Goal: Use online tool/utility: Utilize a website feature to perform a specific function

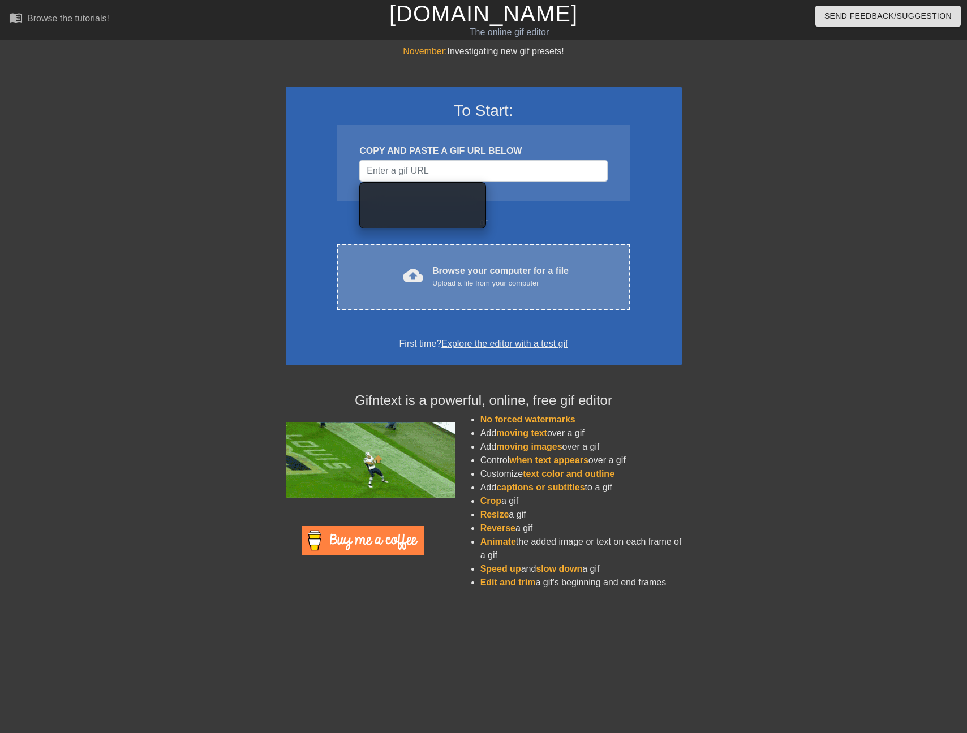
click at [429, 277] on div "cloud_upload Browse your computer for a file Upload a file from your computer" at bounding box center [483, 276] width 246 height 25
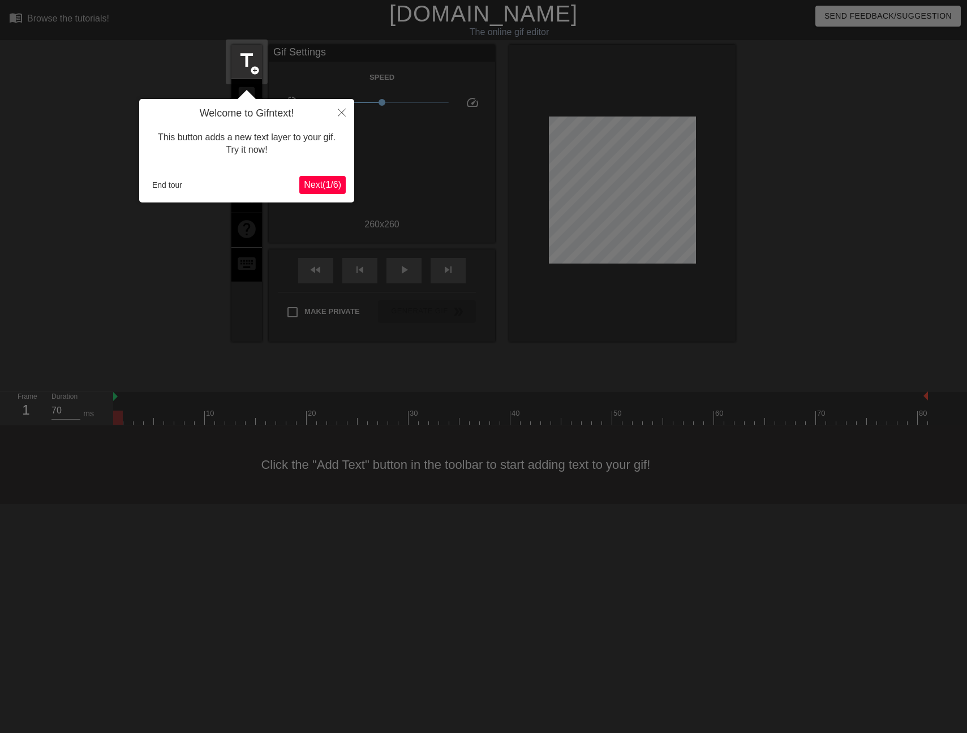
click at [344, 188] on button "Next ( 1 / 6 )" at bounding box center [322, 185] width 46 height 18
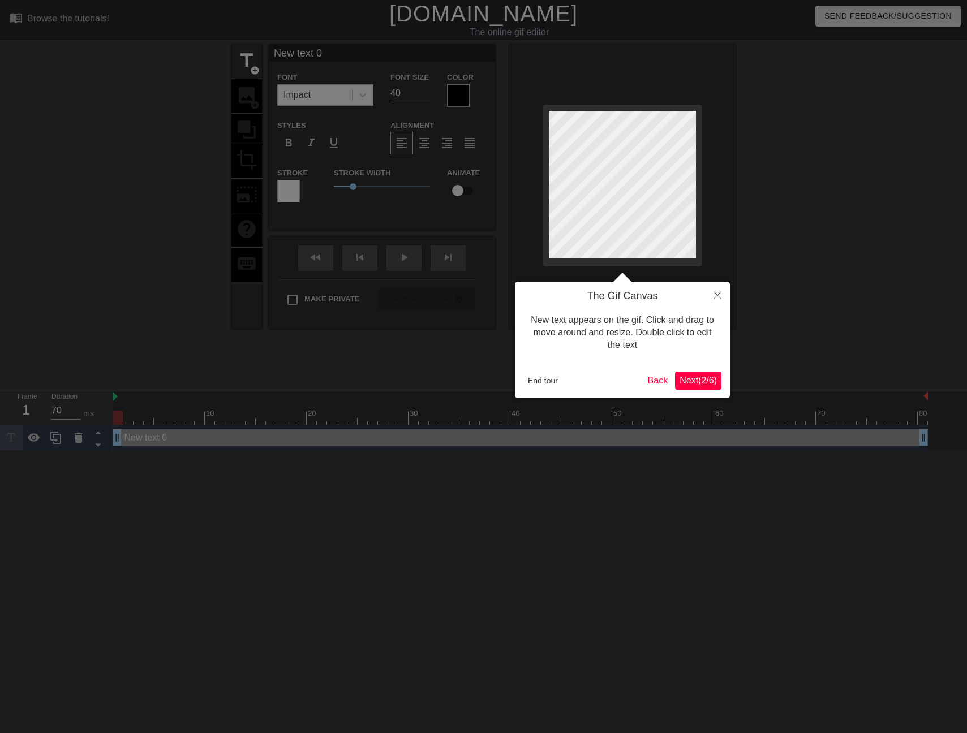
click at [334, 188] on div at bounding box center [483, 366] width 967 height 733
click at [724, 296] on button "Close" at bounding box center [717, 295] width 25 height 26
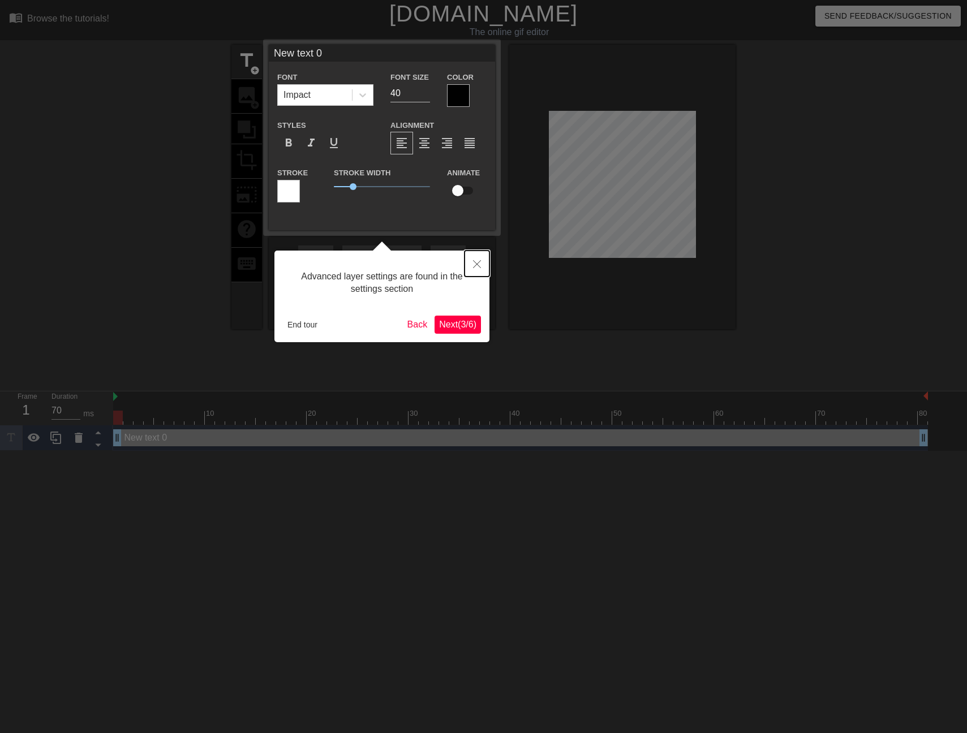
click at [477, 256] on button "Close" at bounding box center [477, 264] width 25 height 26
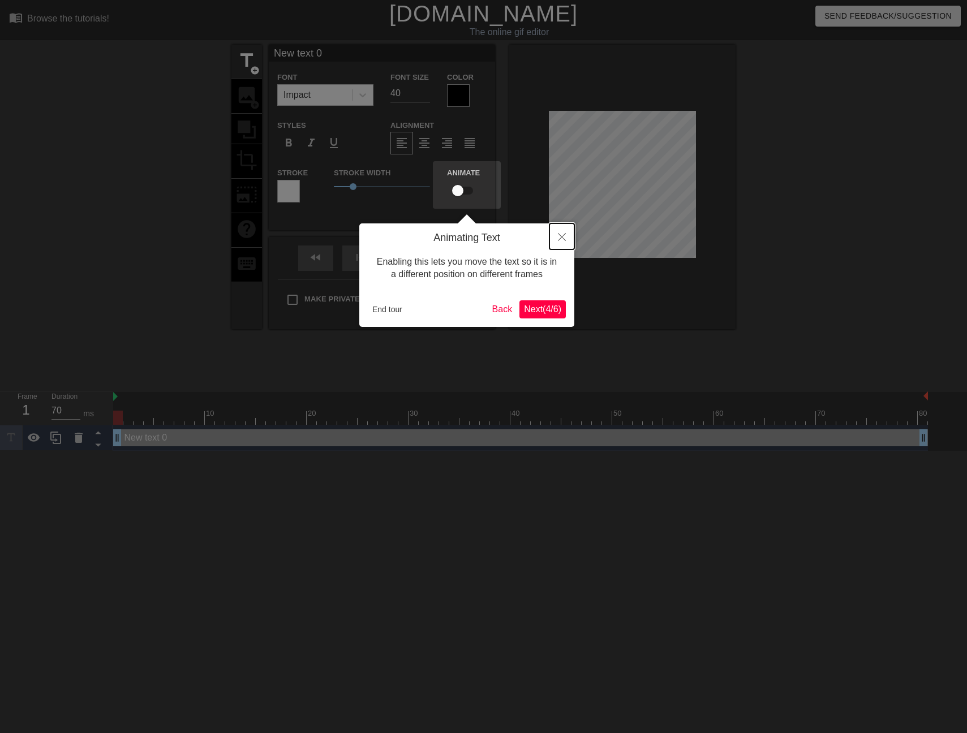
click at [560, 239] on icon "Close" at bounding box center [562, 237] width 8 height 8
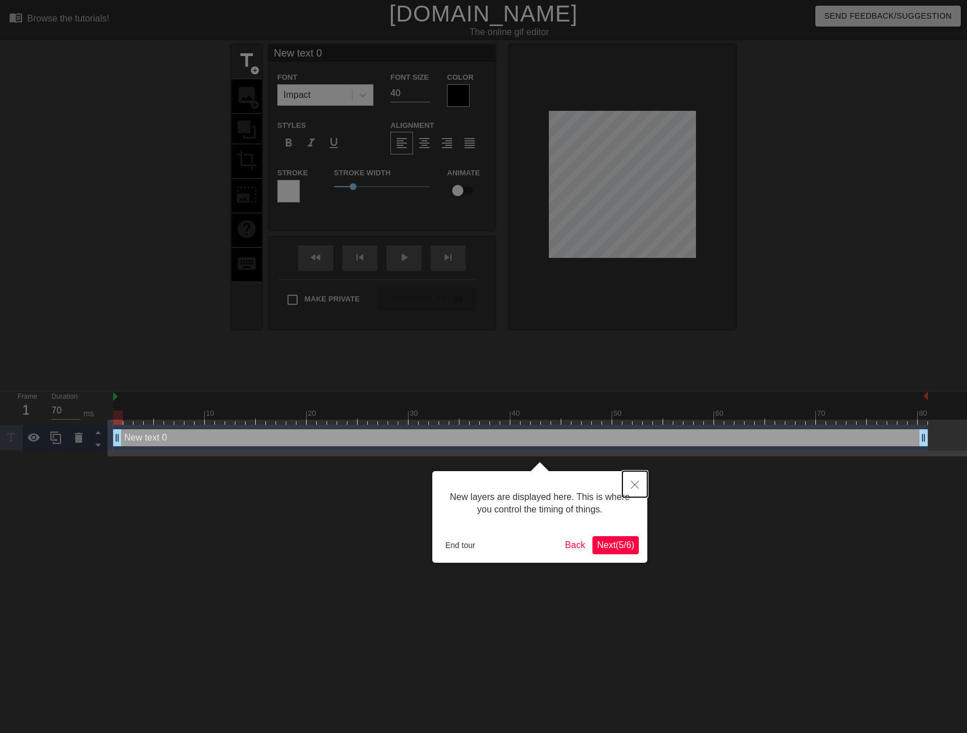
click at [635, 486] on icon "Close" at bounding box center [635, 485] width 8 height 8
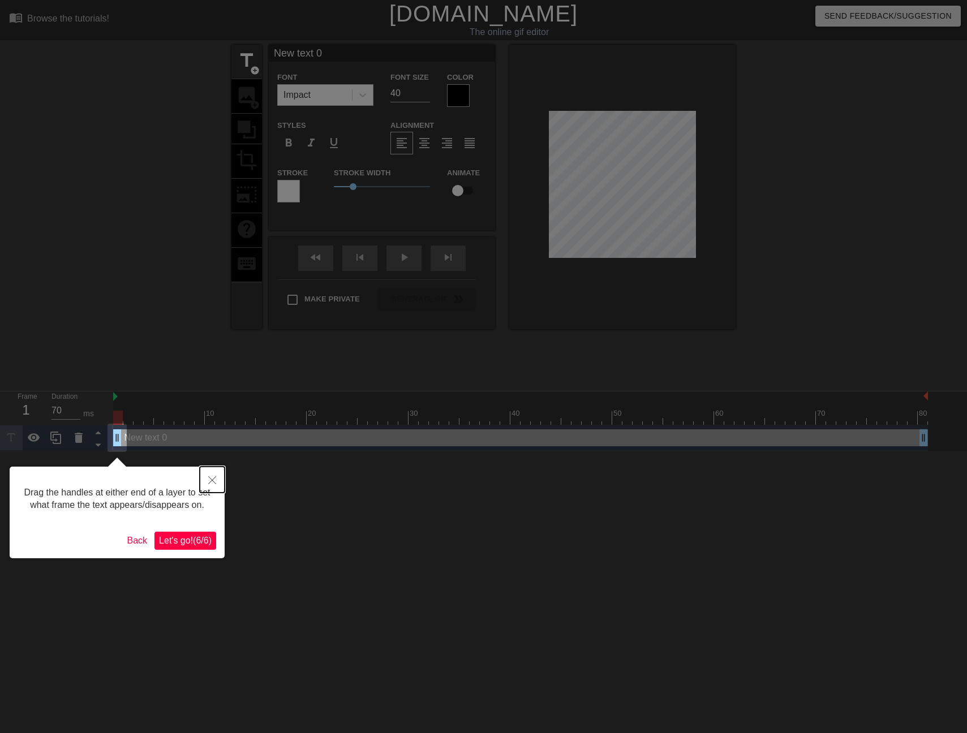
click at [216, 476] on button "Close" at bounding box center [212, 480] width 25 height 26
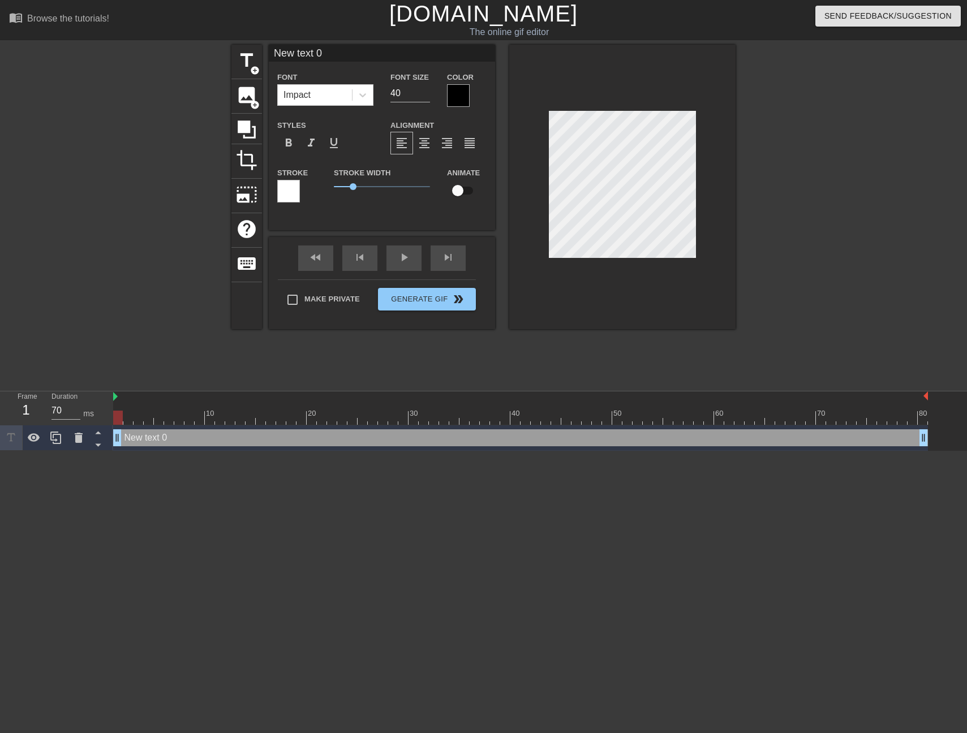
type input "A"
type textarea "A"
type input "Al"
type textarea "Al"
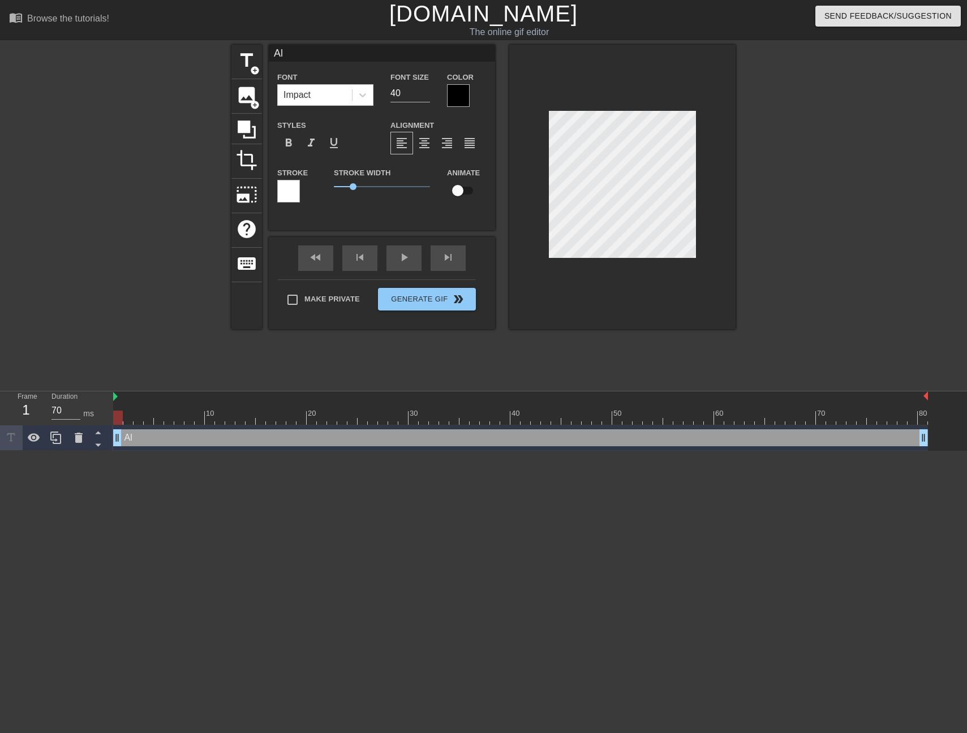
type input "Aly"
type textarea "Aly"
type input "Alys"
type textarea "Alys"
type input "Alyss"
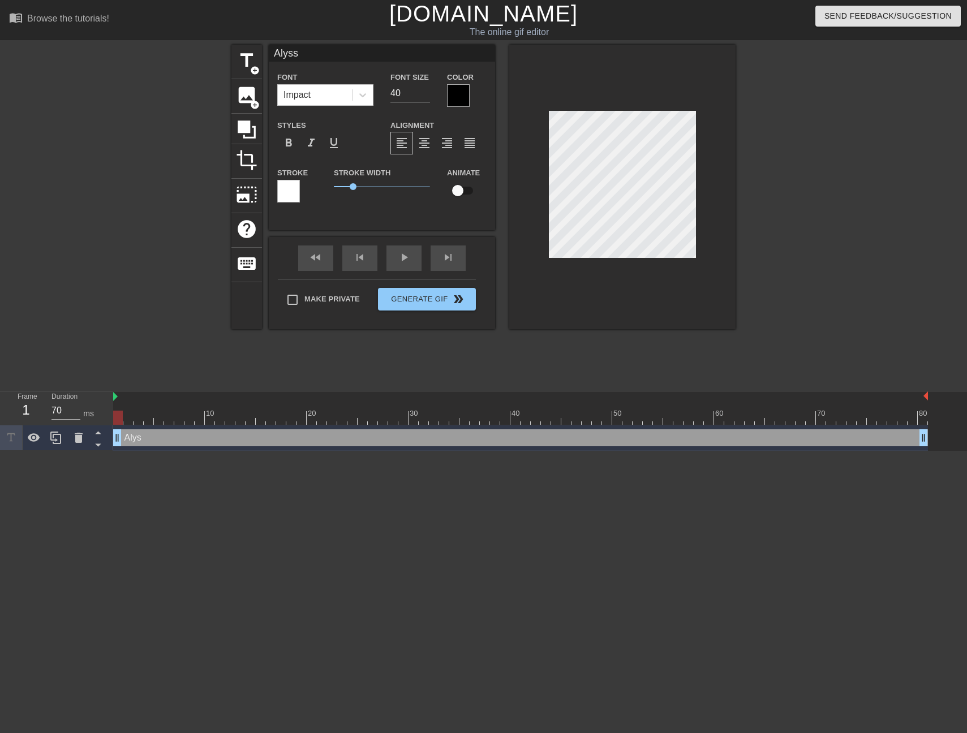
type textarea "Alyss"
type input "Alyssa"
type textarea "Alyssa"
type input "Alyssa"
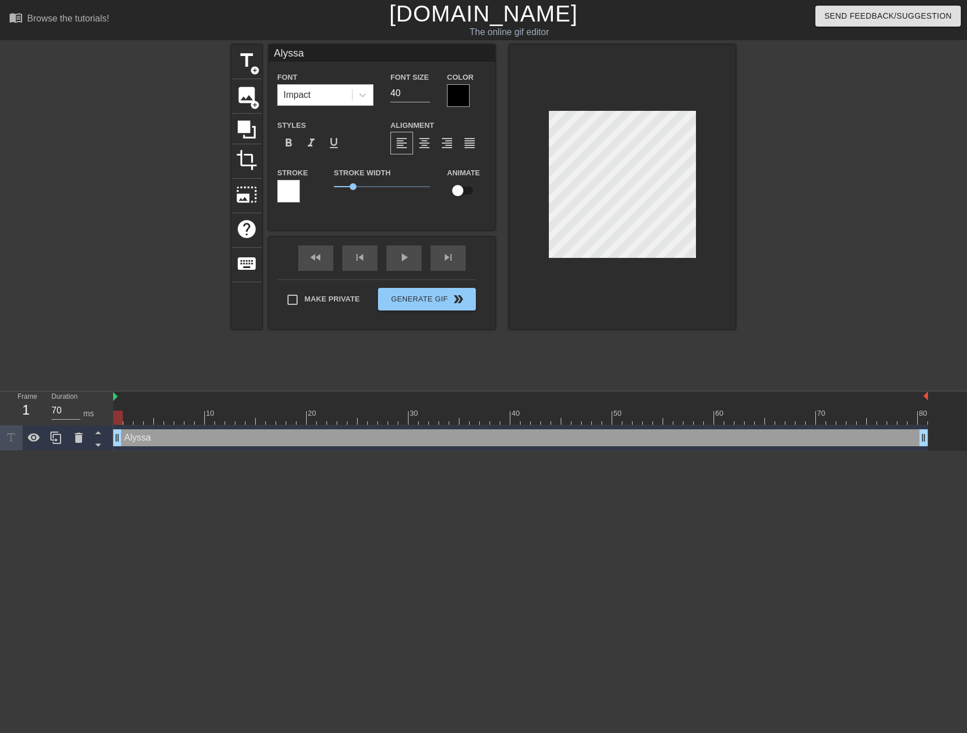
type textarea "Alyssa"
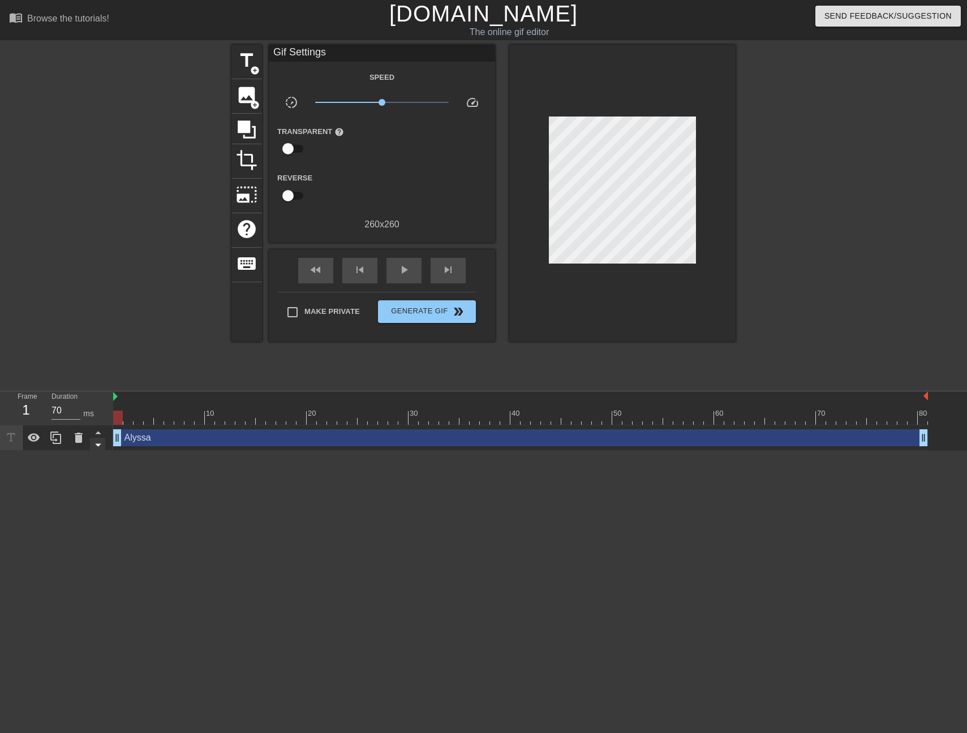
drag, startPoint x: 119, startPoint y: 444, endPoint x: 104, endPoint y: 443, distance: 15.3
click at [104, 443] on div "Frame 1 Duration 70 ms 10 20 30 40 50 60 70 80 Alyssa drag_handle drag_handle" at bounding box center [483, 421] width 967 height 59
click at [396, 278] on div "play_arrow" at bounding box center [403, 270] width 35 height 25
click at [411, 273] on div "pause" at bounding box center [403, 270] width 35 height 25
click at [247, 70] on span "title" at bounding box center [247, 61] width 22 height 22
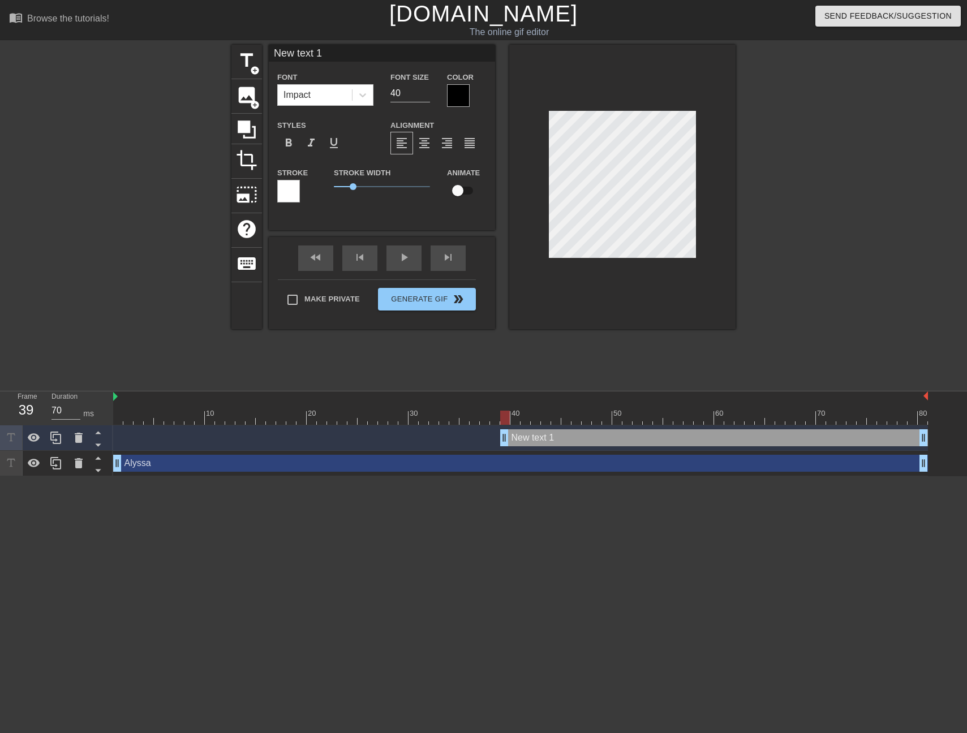
scroll to position [2, 2]
type input "A"
type textarea "A"
type input "Au"
type textarea "Au"
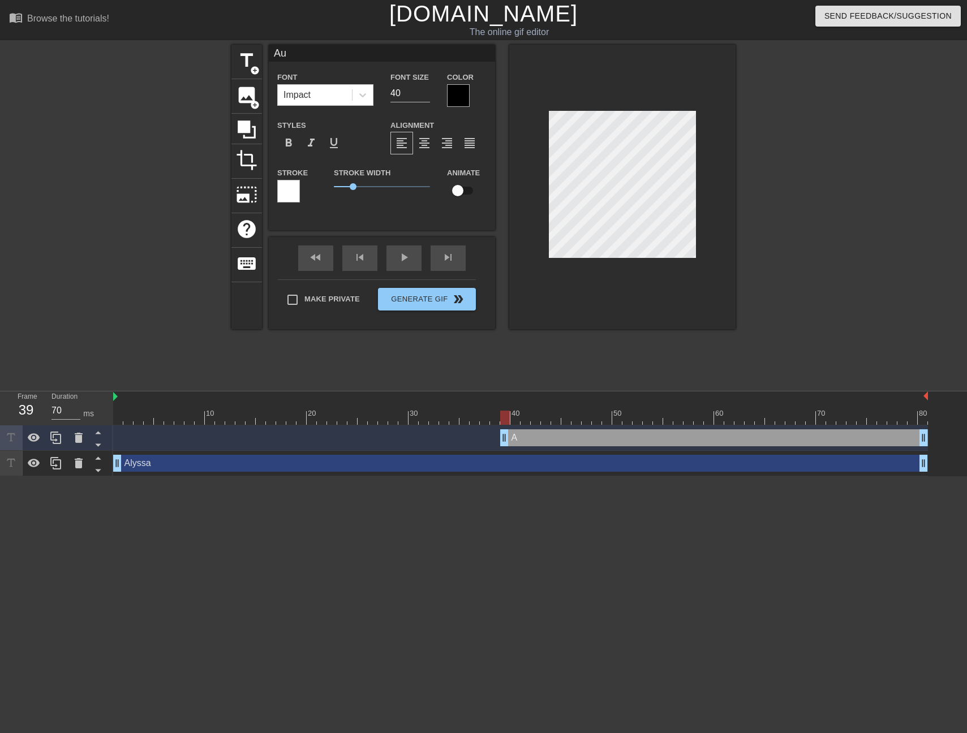
type input "Aus"
type textarea "Aus"
type input "Aust"
type textarea "Aust"
type input "Austi"
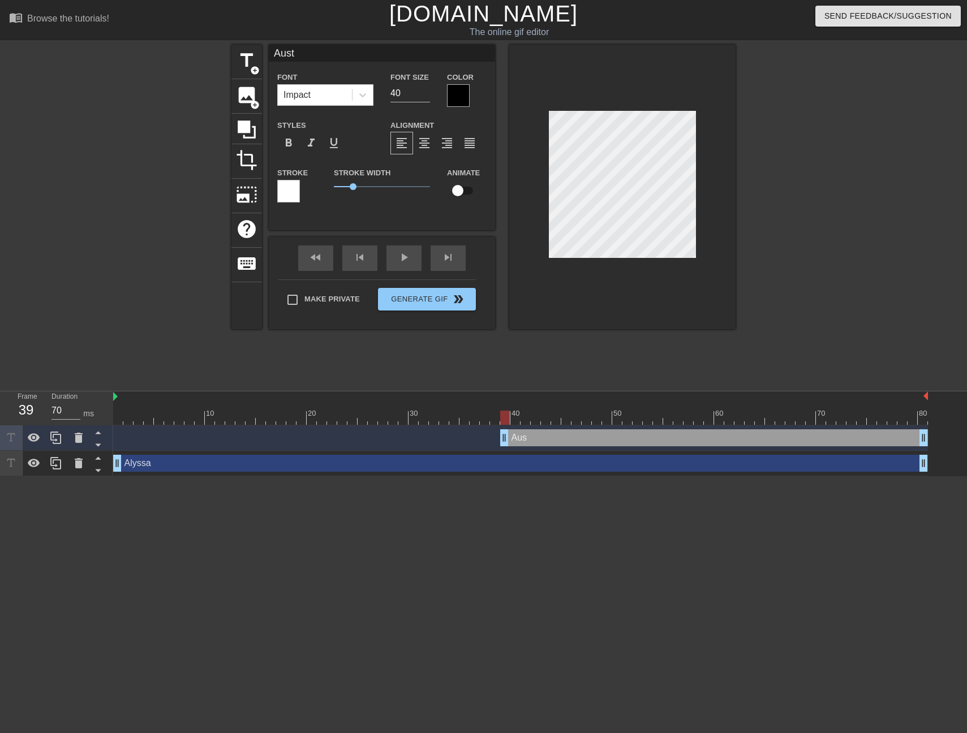
type textarea "Austi"
type input "Austin"
type textarea "Austin"
type input "Austin"
type textarea "Austin"
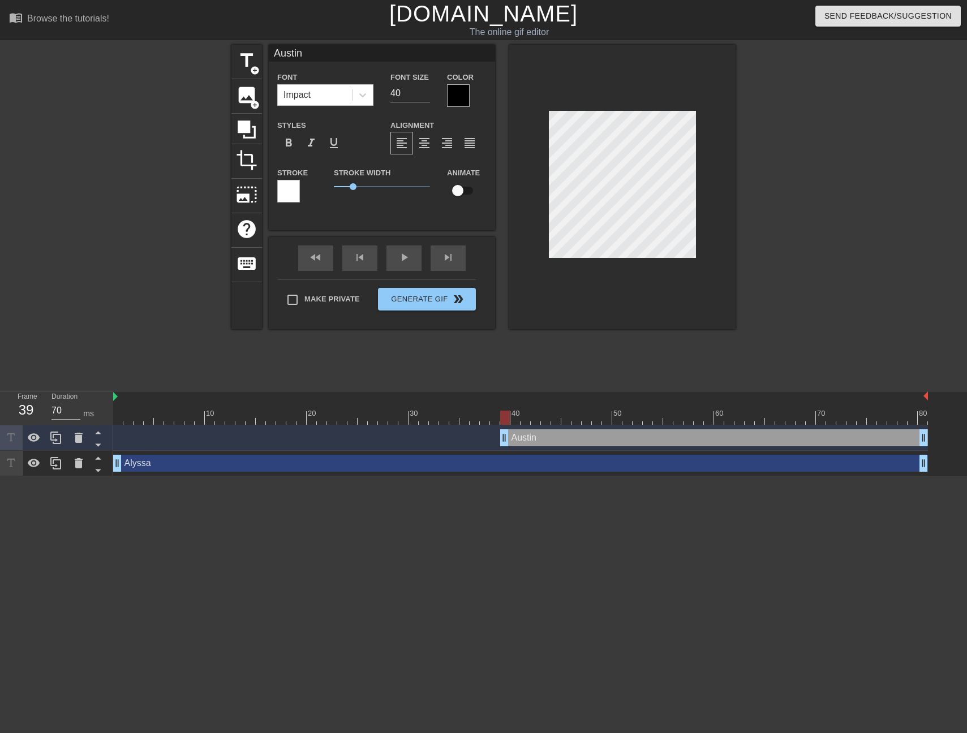
type input "[PERSON_NAME]"
type textarea "[PERSON_NAME]"
type input "Austin th"
type textarea "Austin th"
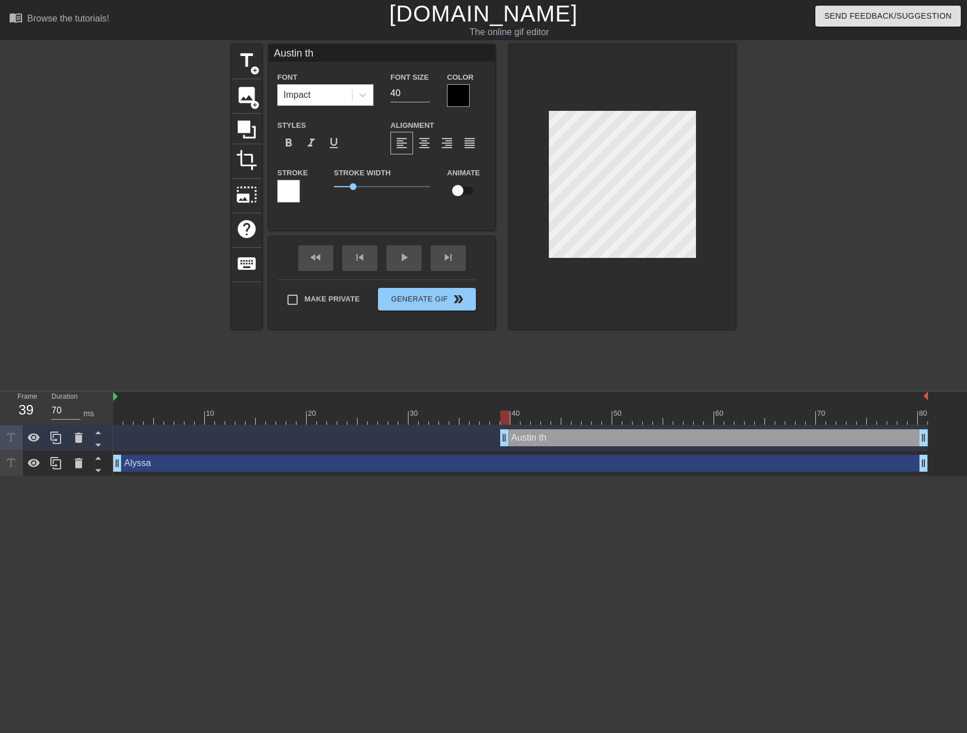
type input "[PERSON_NAME]"
type textarea "[PERSON_NAME]"
type input "Austin"
type textarea "Austin"
type input "Austin"
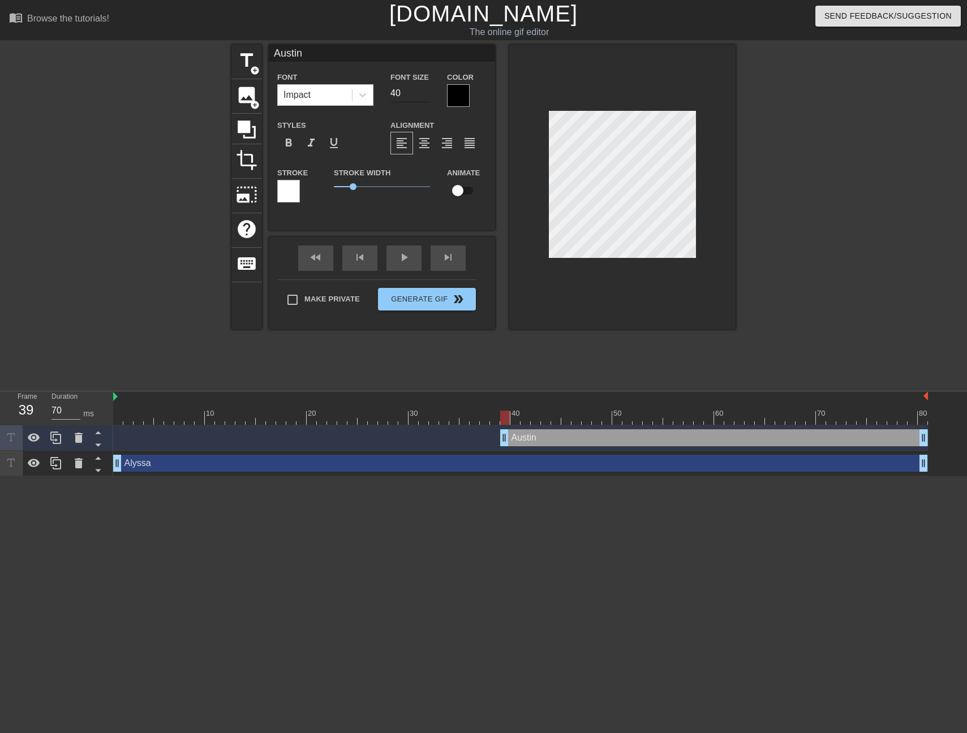
type textarea "Austin"
click at [403, 91] on input "40" at bounding box center [410, 93] width 40 height 18
click at [426, 97] on input "39" at bounding box center [410, 93] width 40 height 18
click at [426, 97] on input "38" at bounding box center [410, 93] width 40 height 18
click at [426, 97] on input "37" at bounding box center [410, 93] width 40 height 18
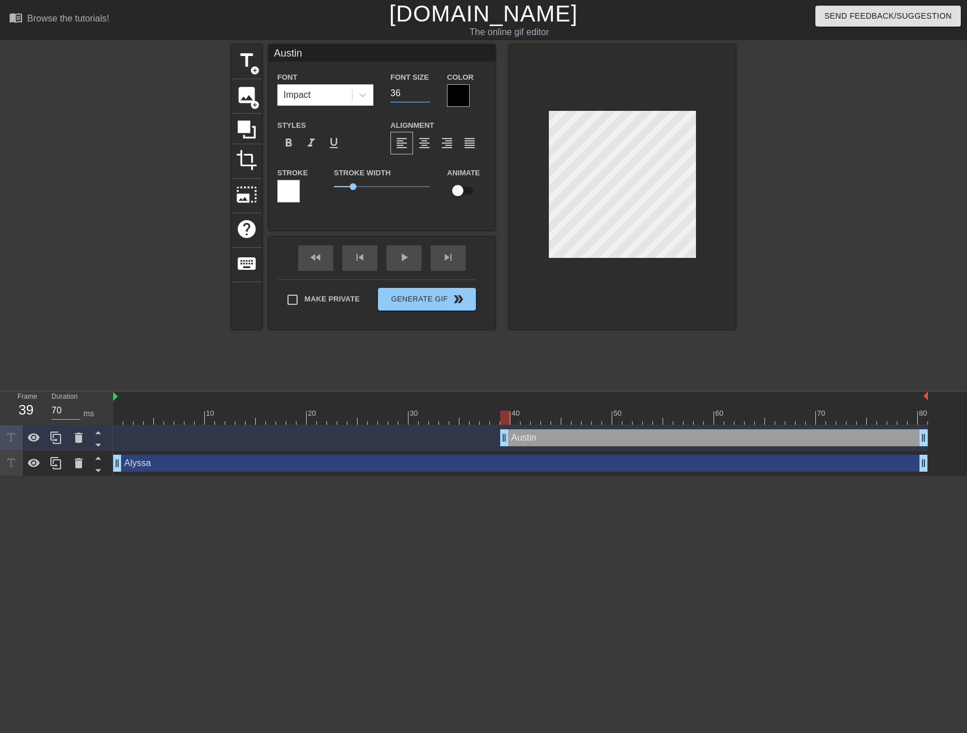
click at [426, 97] on input "36" at bounding box center [410, 93] width 40 height 18
click at [426, 97] on input "35" at bounding box center [410, 93] width 40 height 18
click at [426, 97] on input "34" at bounding box center [410, 93] width 40 height 18
click at [426, 97] on input "33" at bounding box center [410, 93] width 40 height 18
click at [426, 97] on input "32" at bounding box center [410, 93] width 40 height 18
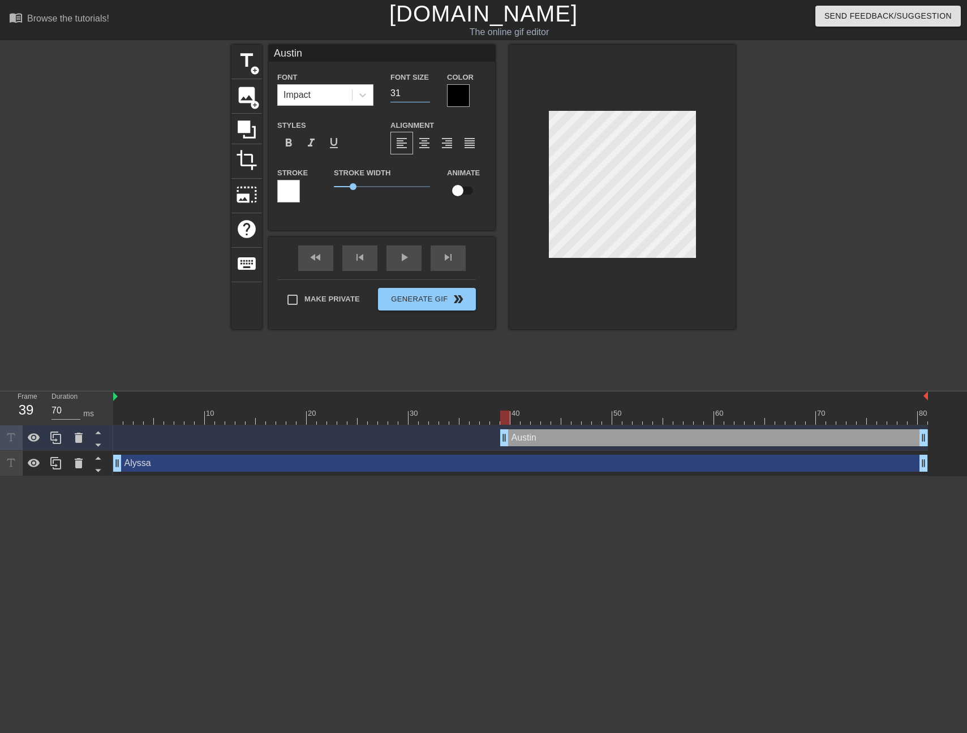
click at [426, 97] on input "31" at bounding box center [410, 93] width 40 height 18
click at [426, 97] on input "30" at bounding box center [410, 93] width 40 height 18
click at [426, 97] on input "29" at bounding box center [410, 93] width 40 height 18
click at [426, 97] on input "28" at bounding box center [410, 93] width 40 height 18
click at [426, 97] on input "27" at bounding box center [410, 93] width 40 height 18
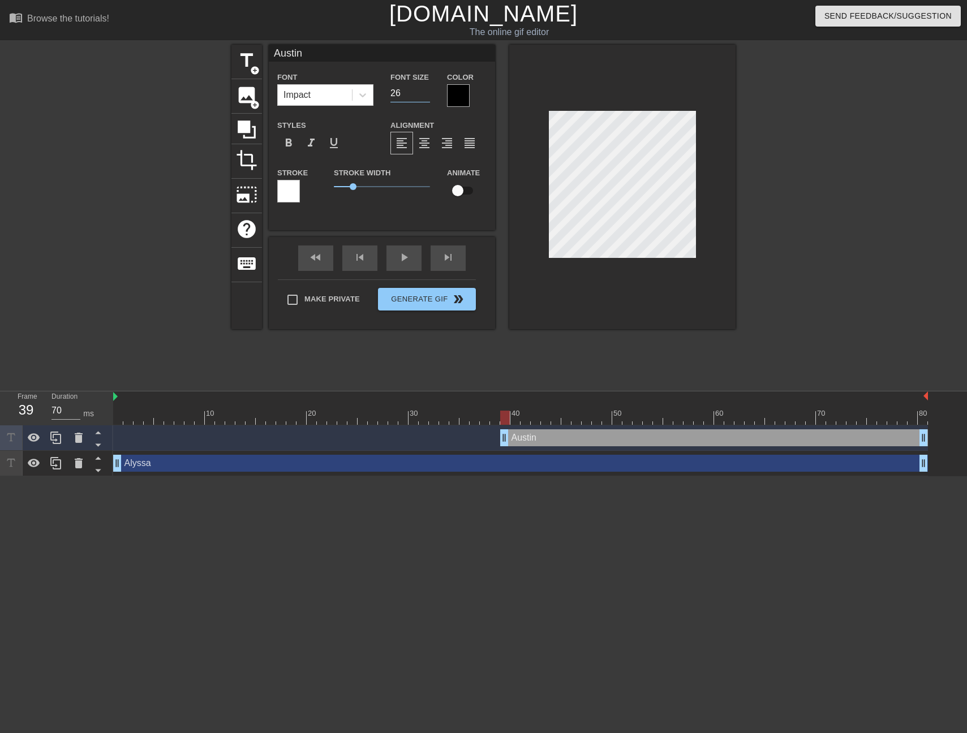
click at [426, 97] on input "26" at bounding box center [410, 93] width 40 height 18
type input "25"
click at [426, 97] on input "25" at bounding box center [410, 93] width 40 height 18
type input "Austin"
type textarea "Austin"
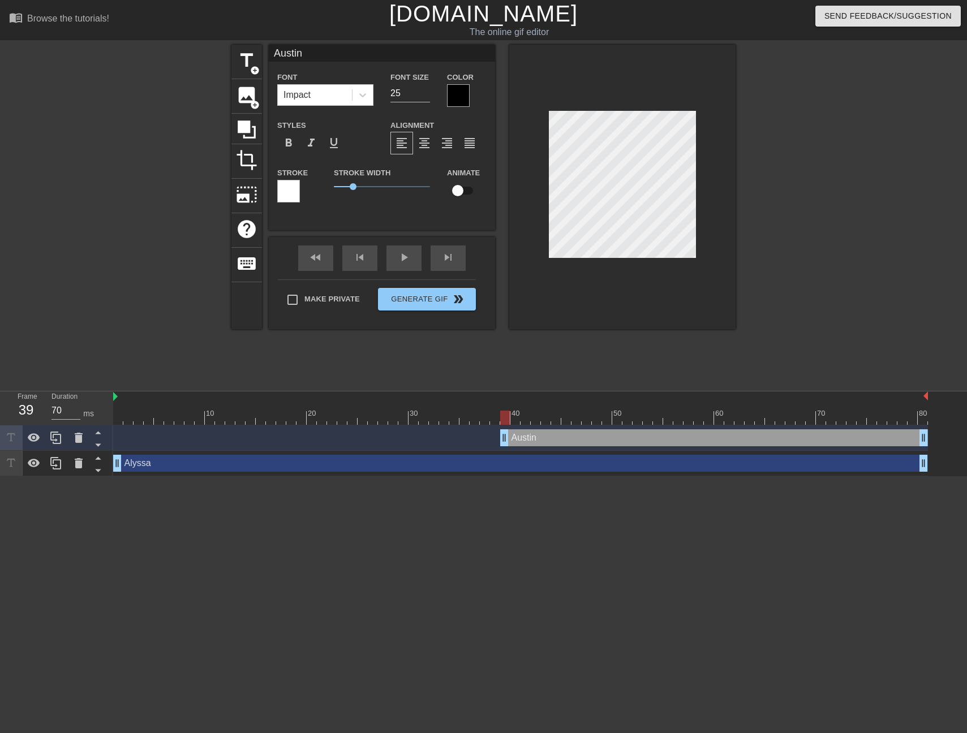
type input "[PERSON_NAME]"
type textarea "[PERSON_NAME]"
type input "Austin th"
type textarea "Austin th"
type input "[PERSON_NAME]"
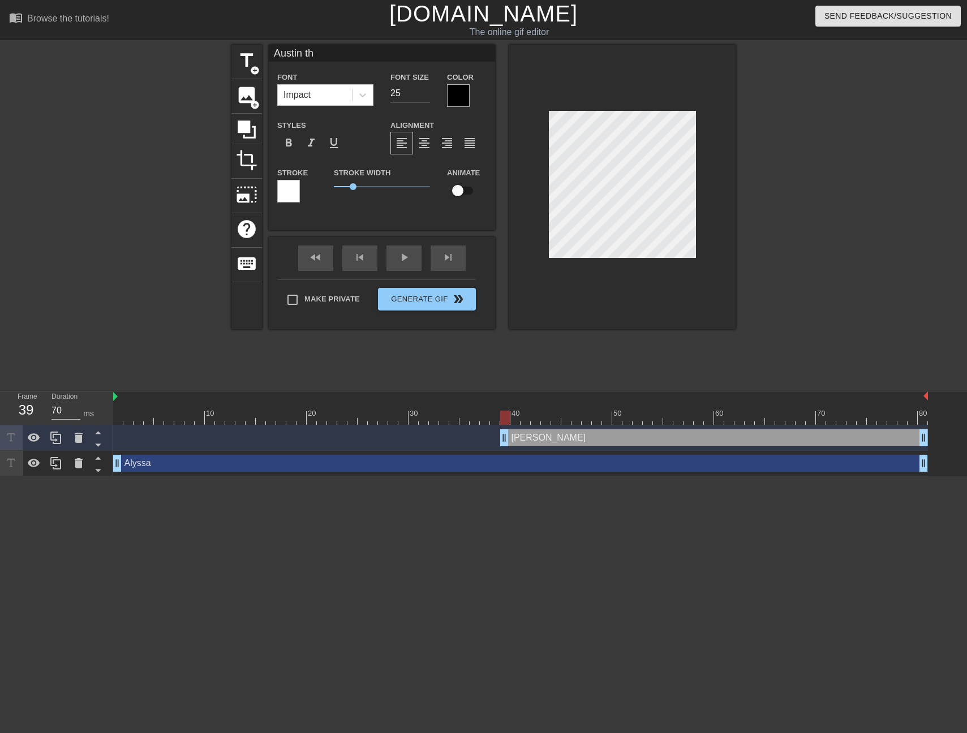
type textarea "[PERSON_NAME]"
type input "Austin thin"
type textarea "Austin thin"
type input "Austin think"
type textarea "Austin think"
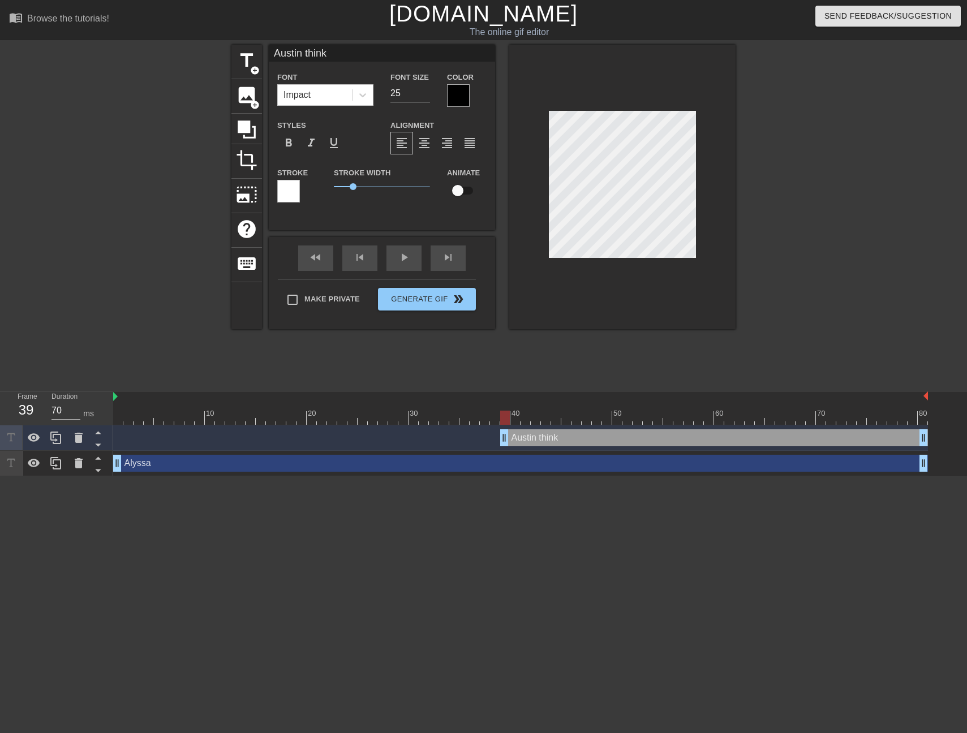
type input "Austin thinki"
type textarea "Austin thinki"
type input "Austin thinkin"
type textarea "Austin thinkin"
type input "Austin thinking"
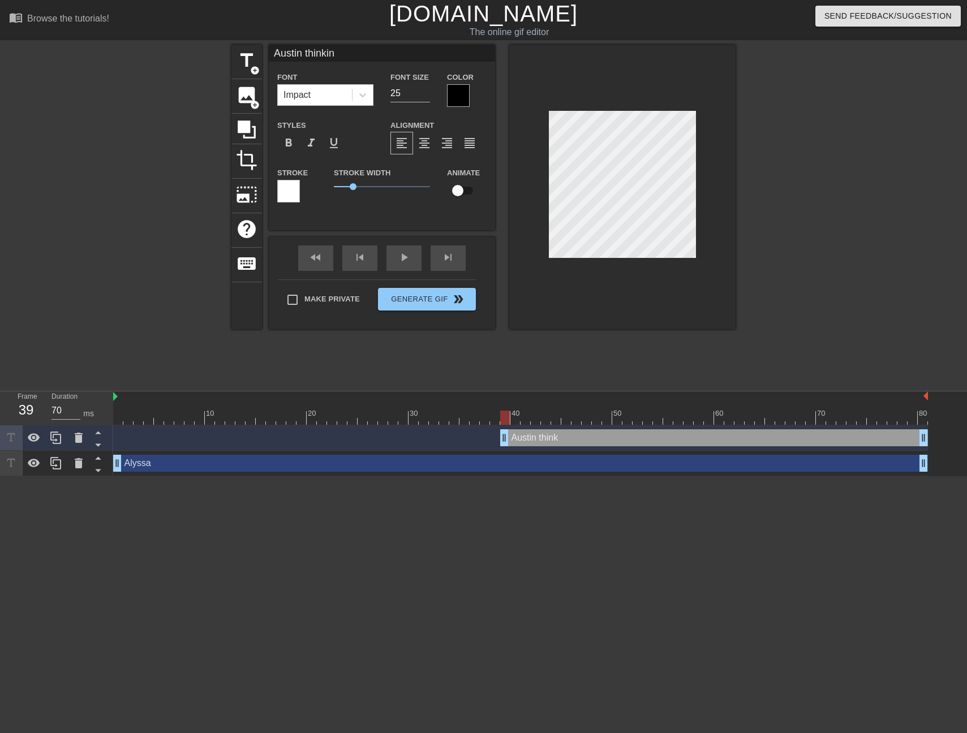
type textarea "Austin thinking"
type input "Austin thinking"
type textarea "Austin thinking"
type input "Austin thinking h"
type textarea "Austin thinking h"
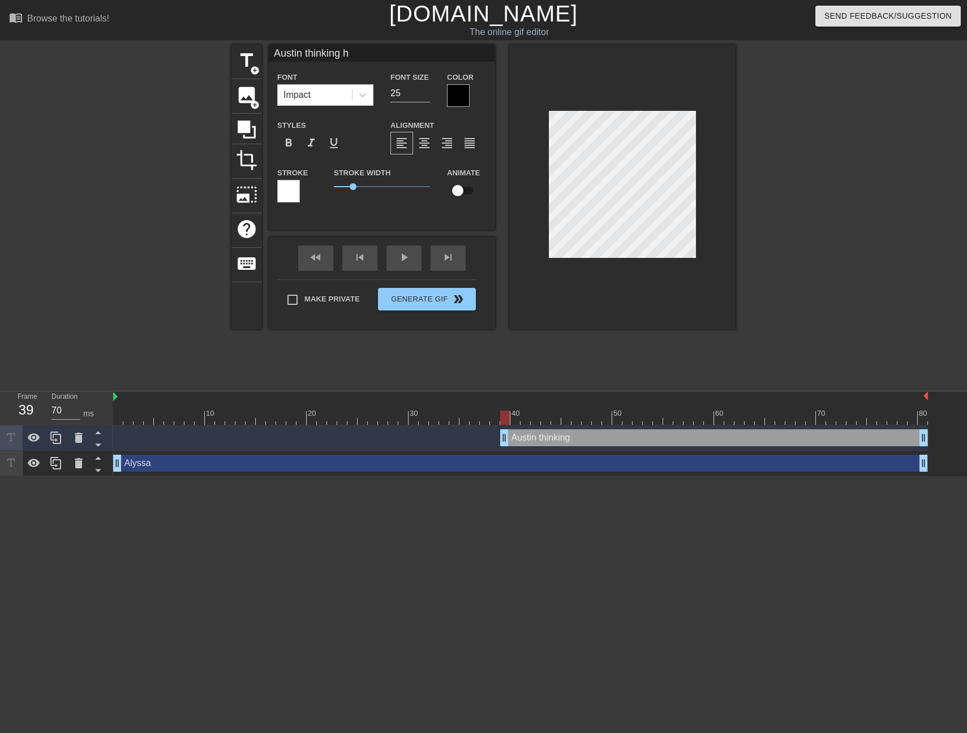
type input "Austin thinking he"
type textarea "Austin thinking he"
type input "Austin thinking he"
type textarea "Austin thinking he"
type input "Austin thinking he h"
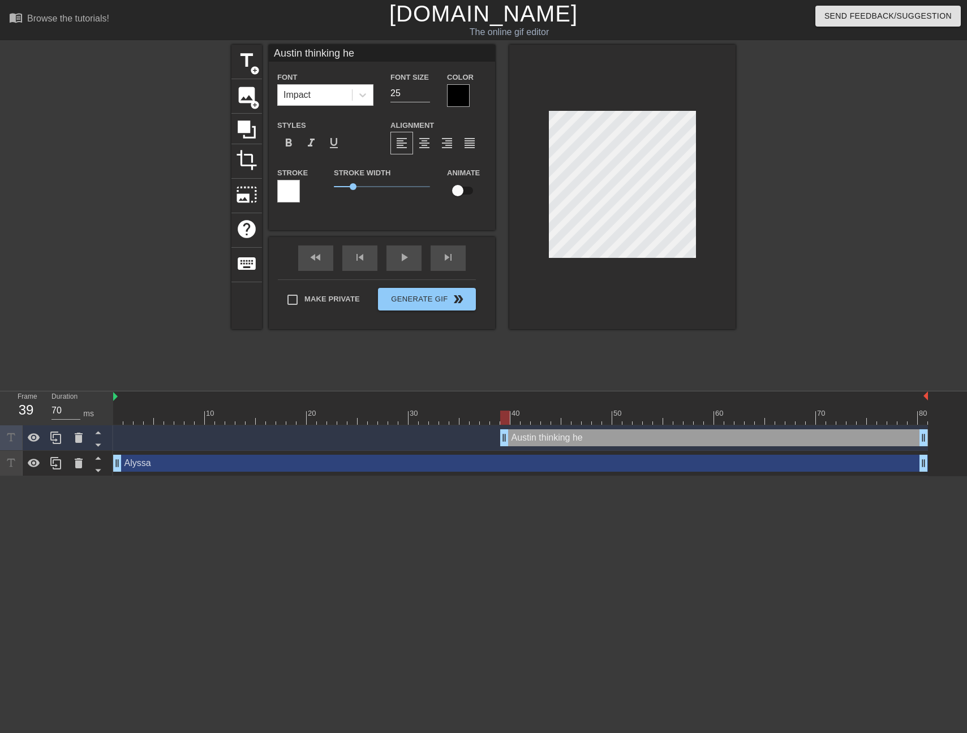
type textarea "Austin thinking he h"
type input "Austin thinking he ha"
type textarea "Austin thinking he ha"
type input "Austin thinking he has"
type textarea "Austin thinking he has"
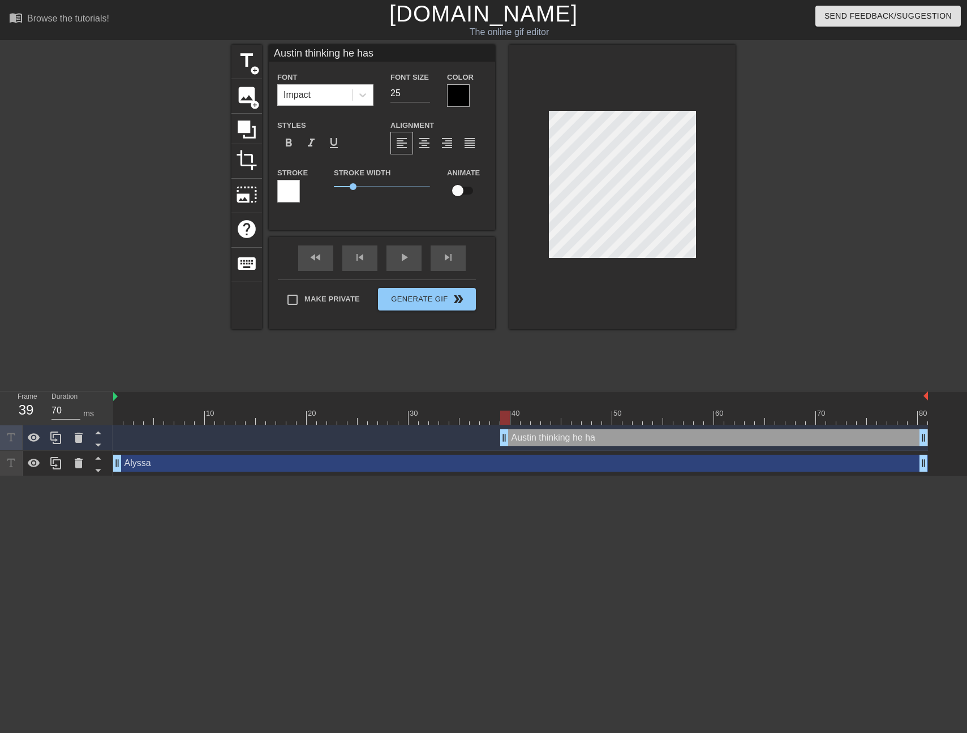
type input "Austin thinking he has"
type textarea "Austin thinking he has"
type input "Austin thinking he has t"
type textarea "Austin thinking he has t"
type input "[PERSON_NAME] thinking he has th"
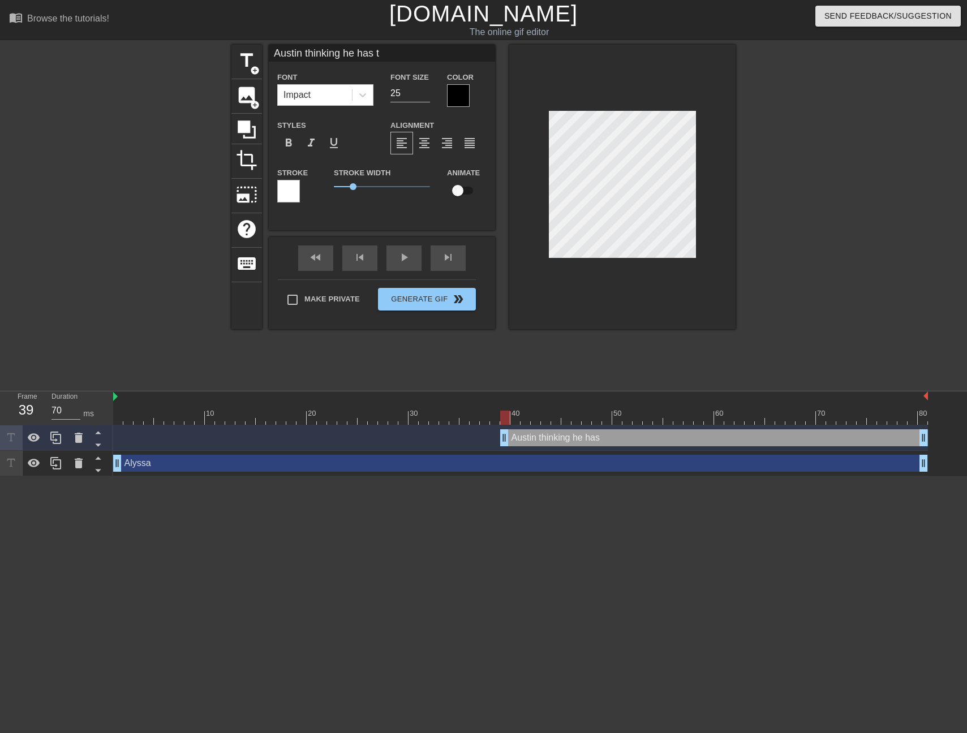
type textarea "[PERSON_NAME] thinking he has th"
type input "[PERSON_NAME] thinking he has the"
type textarea "[PERSON_NAME] thinking he has the"
type input "[PERSON_NAME] thinking he has the"
type textarea "[PERSON_NAME] thinking he has the"
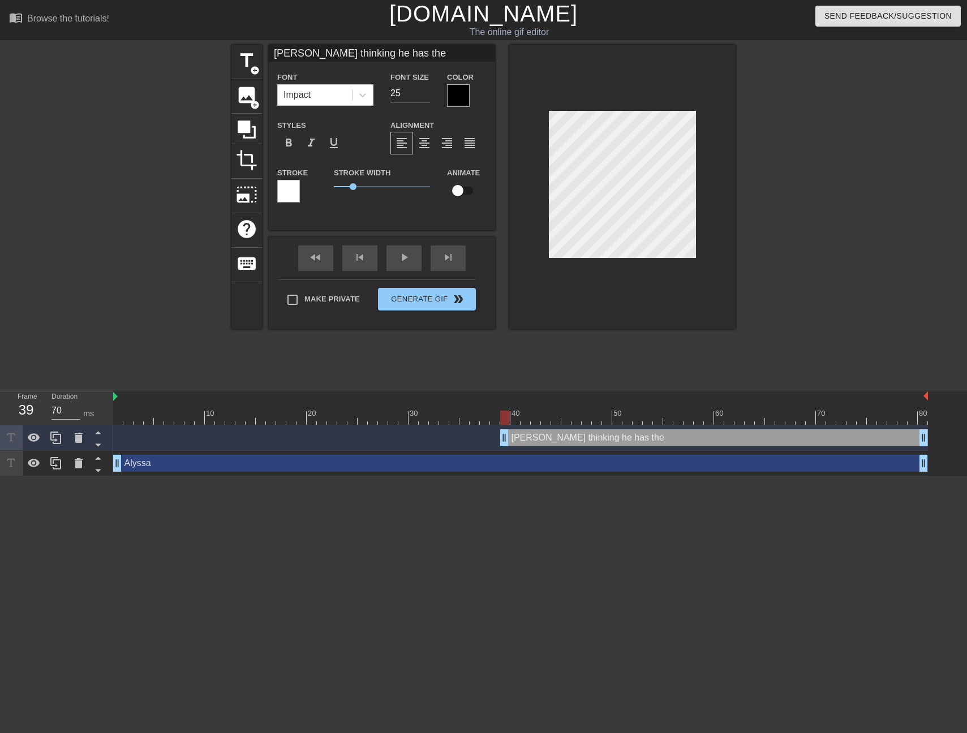
type input "[PERSON_NAME] thinking he has the s"
type textarea "[PERSON_NAME] thinking he has the s"
type input "[PERSON_NAME] thinking he has the sp"
type textarea "[PERSON_NAME] thinking he has the sp"
type input "[PERSON_NAME] thinking he has the spi"
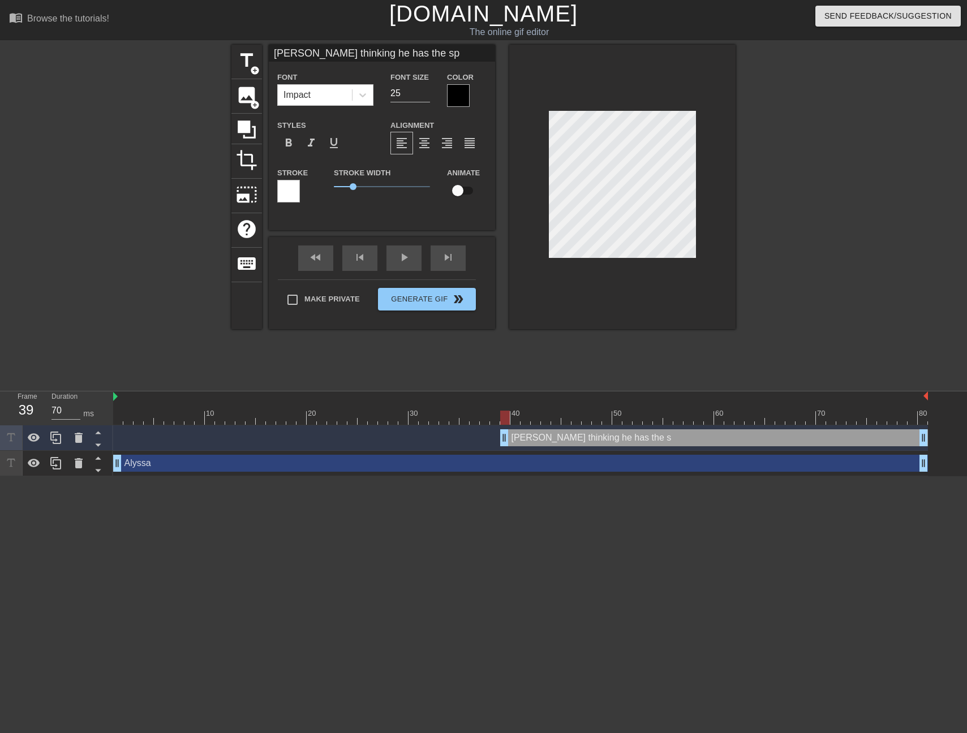
type textarea "[PERSON_NAME] thinking he has the spi"
type input "[PERSON_NAME] thinking he has the spif"
type textarea "[PERSON_NAME] thinking he has the spif"
type input "[PERSON_NAME] thinking he has the spiff"
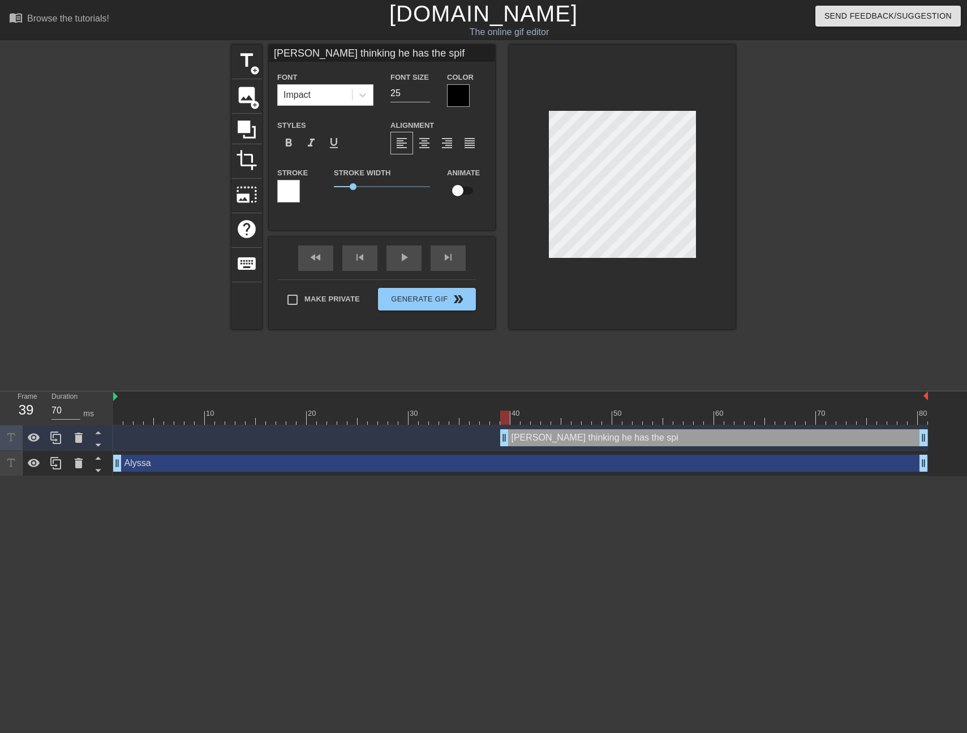
type textarea "[PERSON_NAME] thinking he has the spiff"
type input "[PERSON_NAME] thinking he has the spif"
type textarea "[PERSON_NAME] thinking he has the spif"
type input "[PERSON_NAME] thinking he has the spi"
type textarea "[PERSON_NAME] thinking he has the spi"
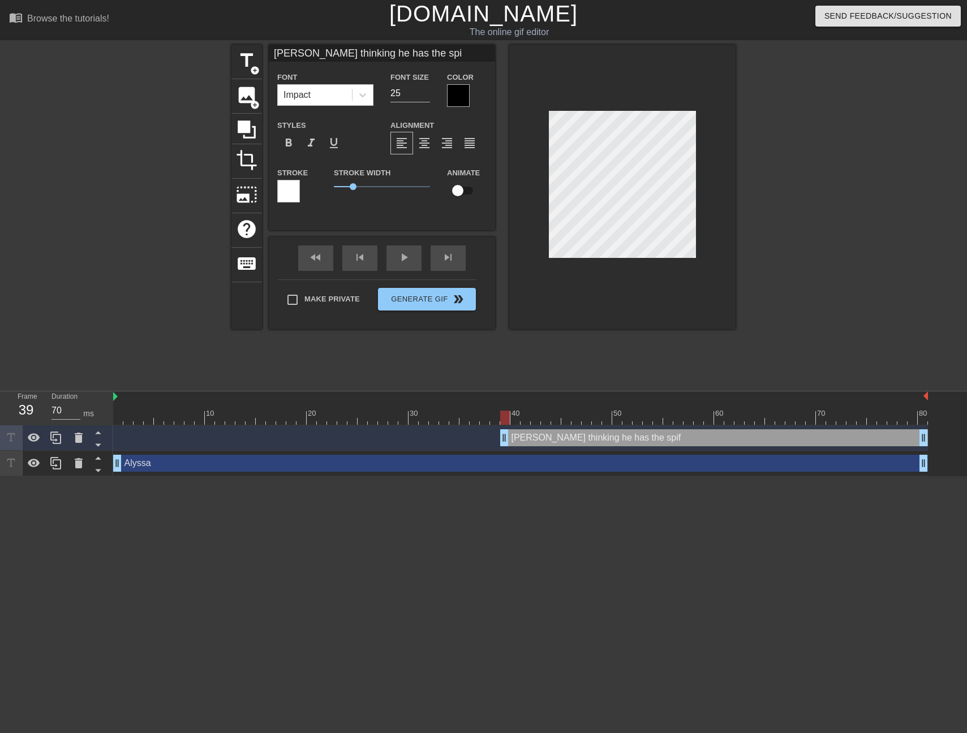
type input "[PERSON_NAME] thinking he has the sp"
type textarea "[PERSON_NAME] thinking he has the sp"
type input "[PERSON_NAME] thinking he has the s"
type textarea "[PERSON_NAME] thinking he has the s"
type input "[PERSON_NAME] thinking he has the"
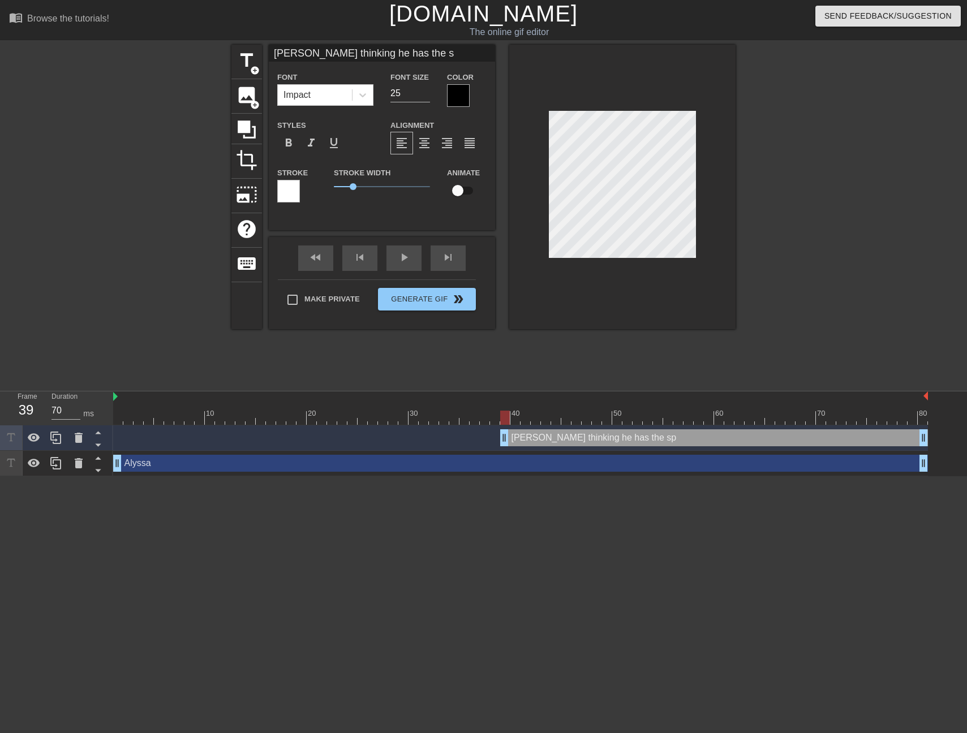
type textarea "[PERSON_NAME] thinking he has the"
type input "[PERSON_NAME] thinking he has the"
type textarea "[PERSON_NAME] thinking he has the"
type input "[PERSON_NAME] thinking he has th"
type textarea "[PERSON_NAME] thinking he has th"
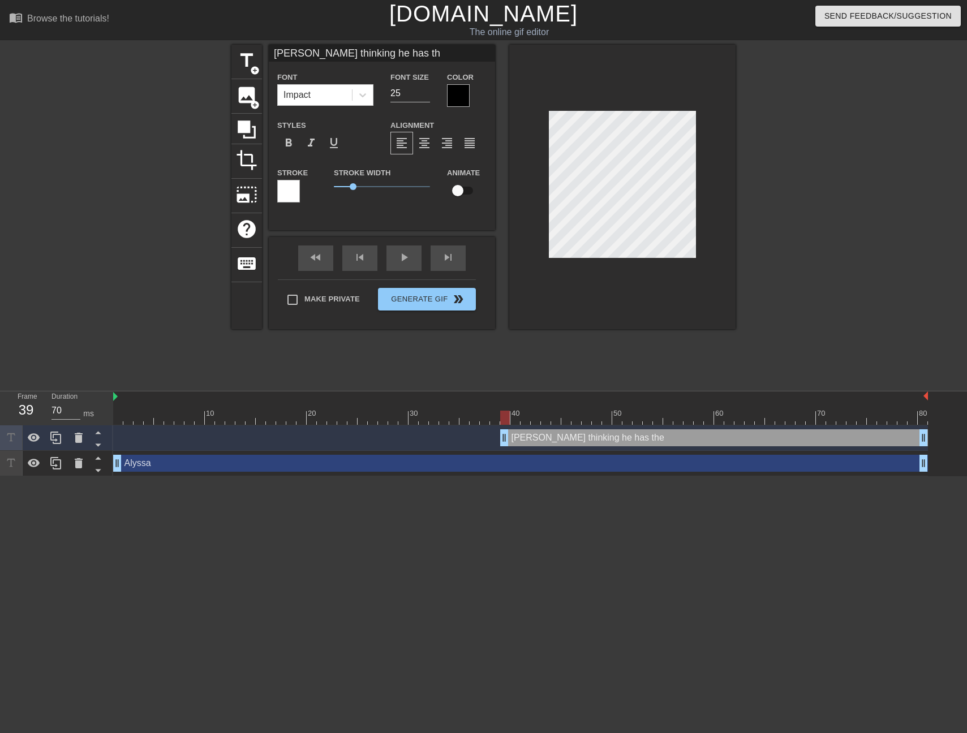
type input "Austin thinking he has t"
type textarea "Austin thinking he has t"
type input "Austin thinking he has"
type textarea "Austin thinking he has"
type input "Austin thinking he has"
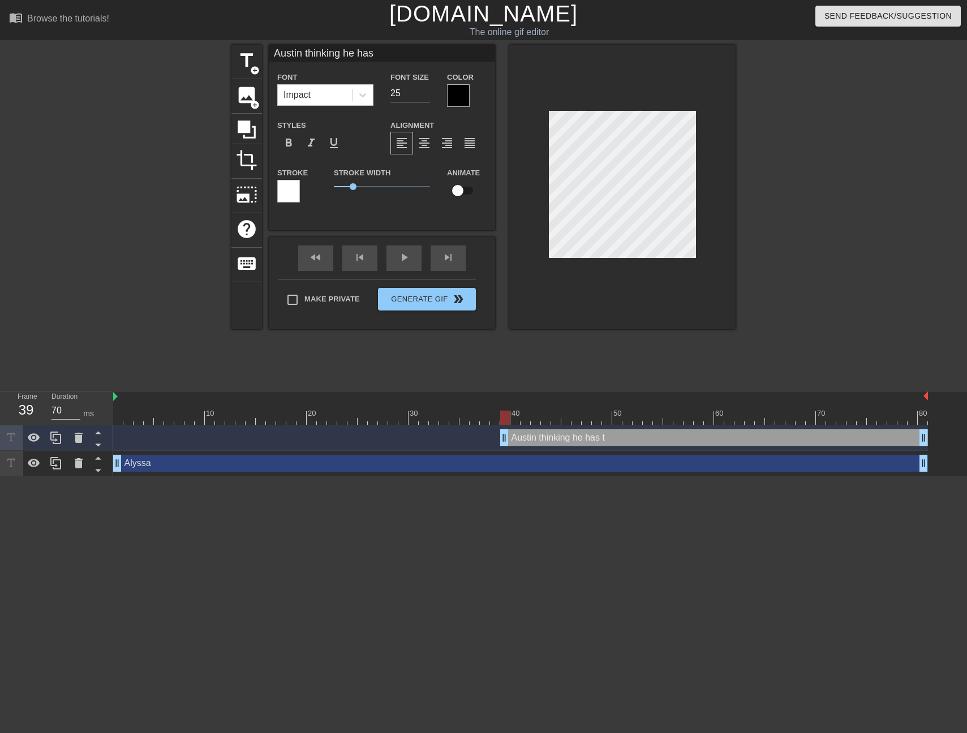
type textarea "Austin thinking he has"
type input "Austin thinking he ha"
type textarea "Austin thinking he ha"
type input "Austin thinking he h"
type textarea "Austin thinking he h"
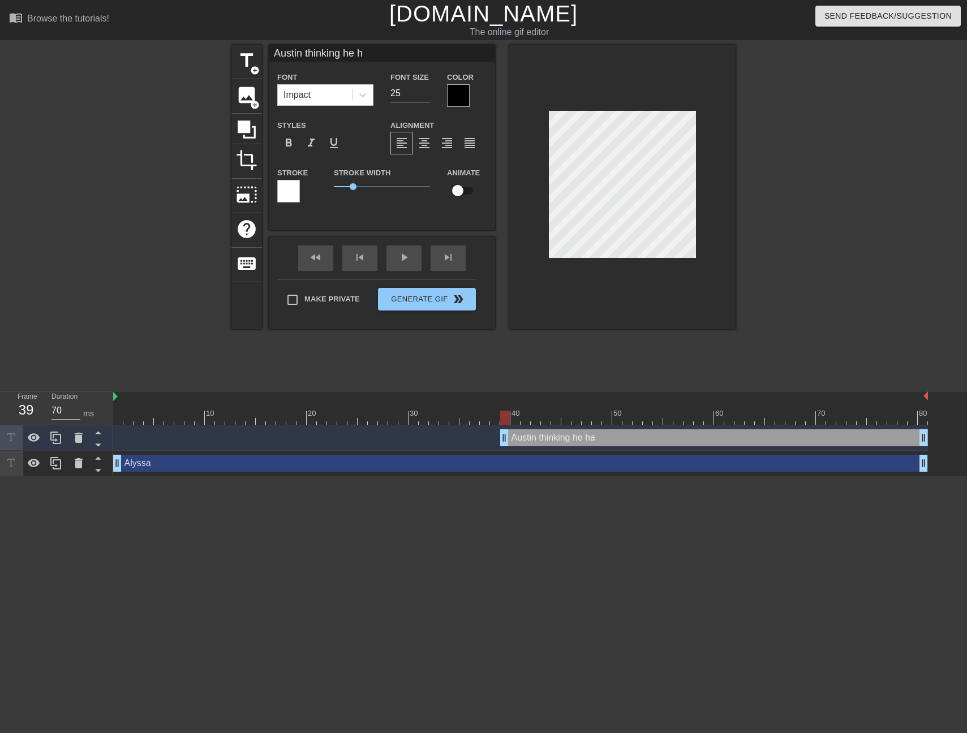
type input "Austin thinking he"
type textarea "Austin thinking he"
type input "Austin thinking he"
type textarea "Austin thinking he"
type input "Austin thinking he"
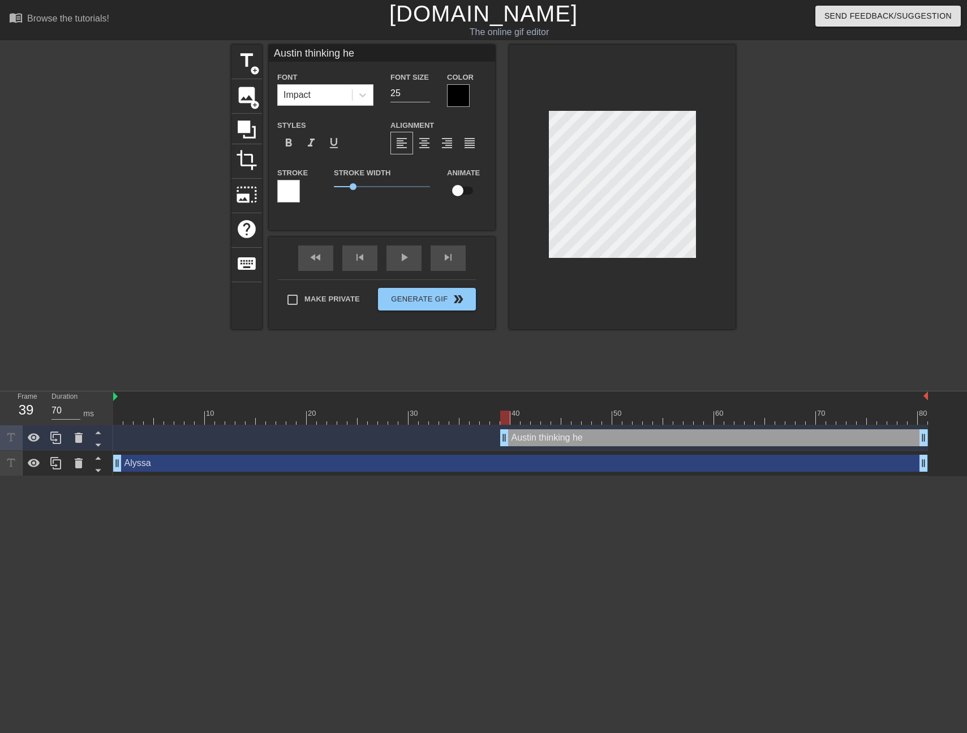
type textarea "Austin thinking he"
type input "Austin thinking heh"
type textarea "Austin thinking he h"
type input "Austin thinking heha"
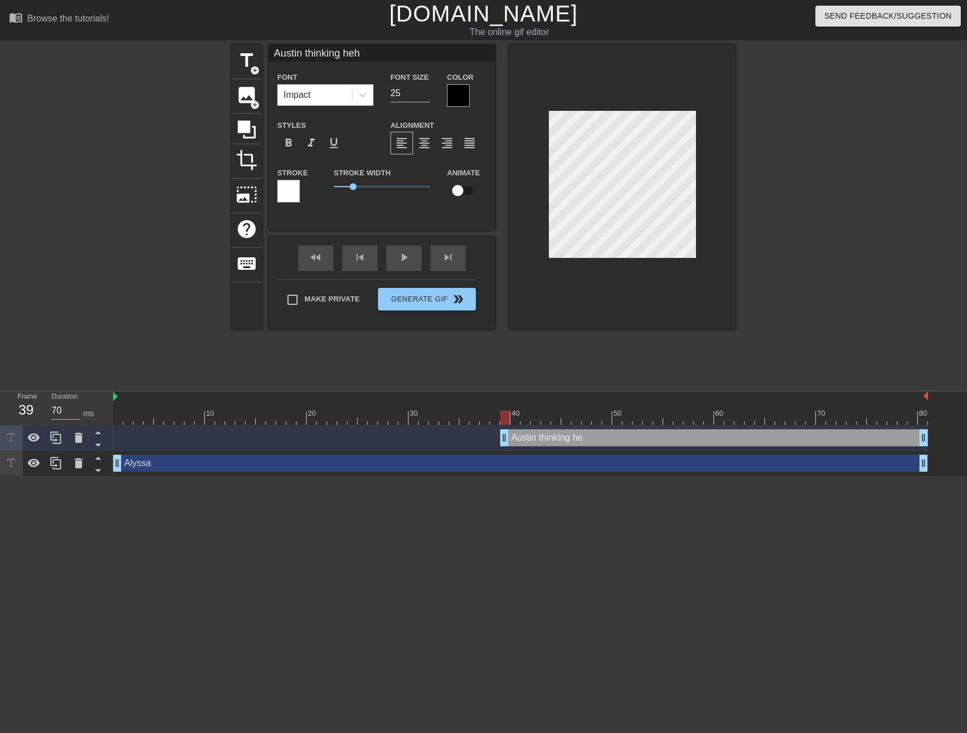
type textarea "Austin thinking he ha"
type input "Austin thinking hehas"
type textarea "Austin thinking he has"
type input "Austin thinking hehas"
type textarea "Austin thinking he has"
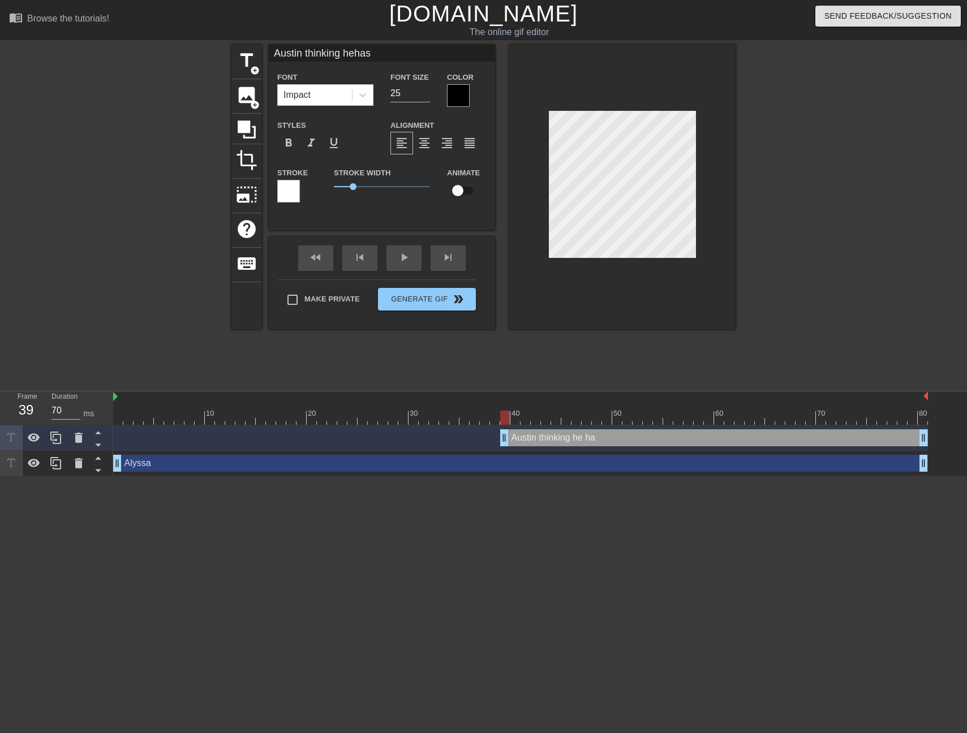
type input "Austin thinking hehas t"
type textarea "Austin thinking he has t"
type input "[PERSON_NAME] thinking hehas th"
type textarea "[PERSON_NAME] thinking he has th"
type input "[PERSON_NAME] thinking hehas the"
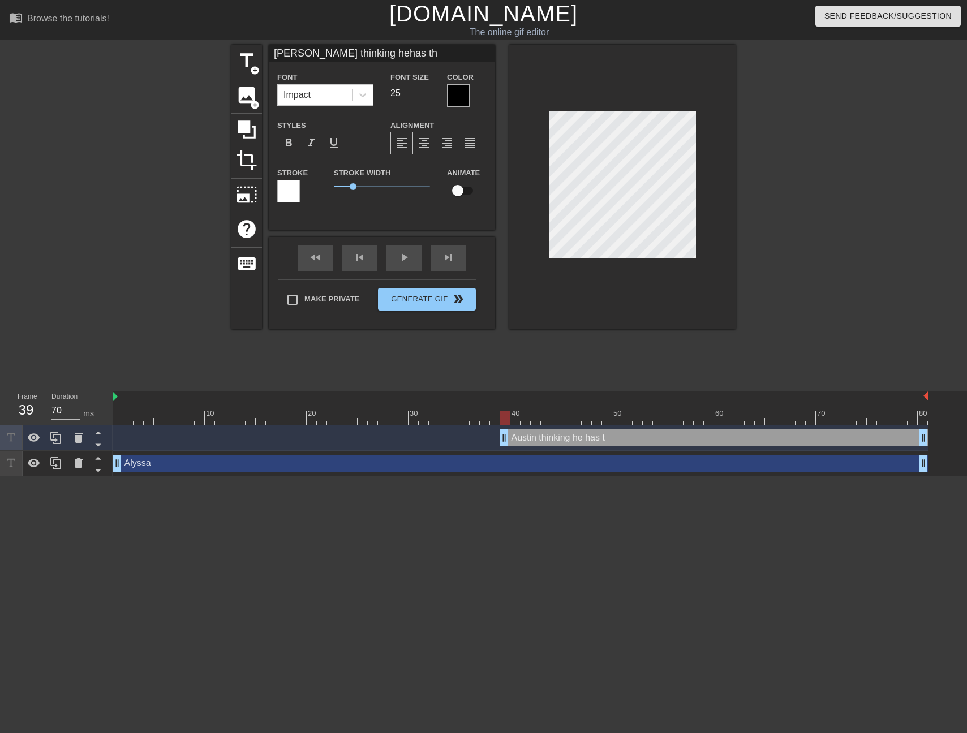
type textarea "[PERSON_NAME] thinking he has the"
type input "[PERSON_NAME] thinking hehas the"
type textarea "[PERSON_NAME] thinking he has the"
type input "[PERSON_NAME] thinking hehas the s"
type textarea "[PERSON_NAME] thinking he has the s"
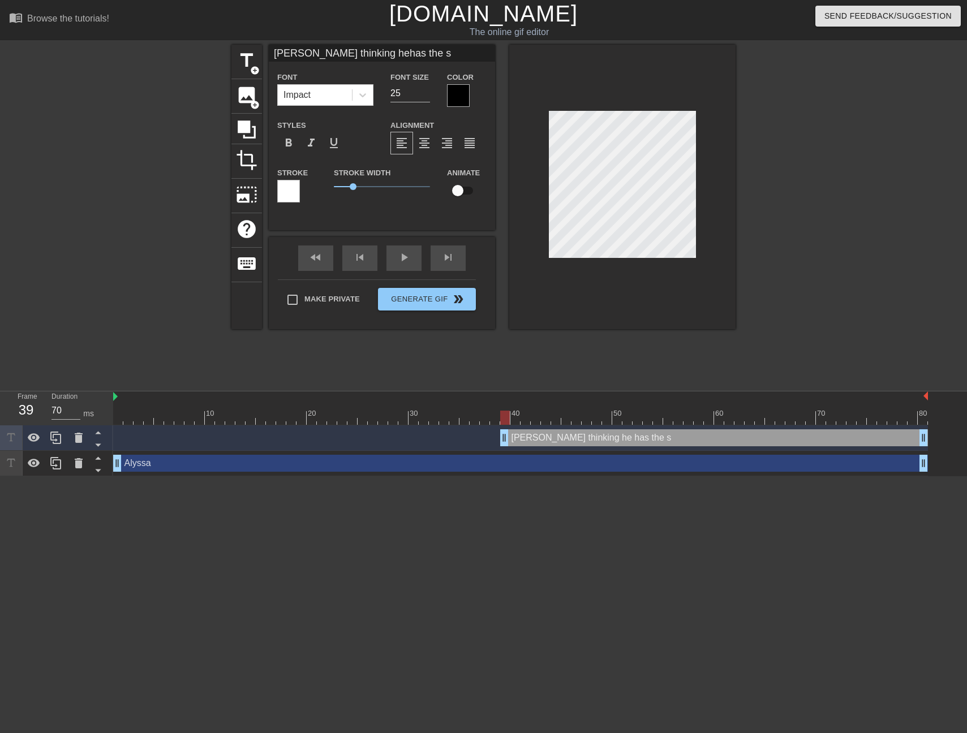
type input "[PERSON_NAME] thinking hehas the sp"
type textarea "[PERSON_NAME] thinking he has the sp"
type input "[PERSON_NAME] thinking hehas the spi"
type textarea "[PERSON_NAME] thinking he has the spi"
type input "[PERSON_NAME] thinking hehas the spif"
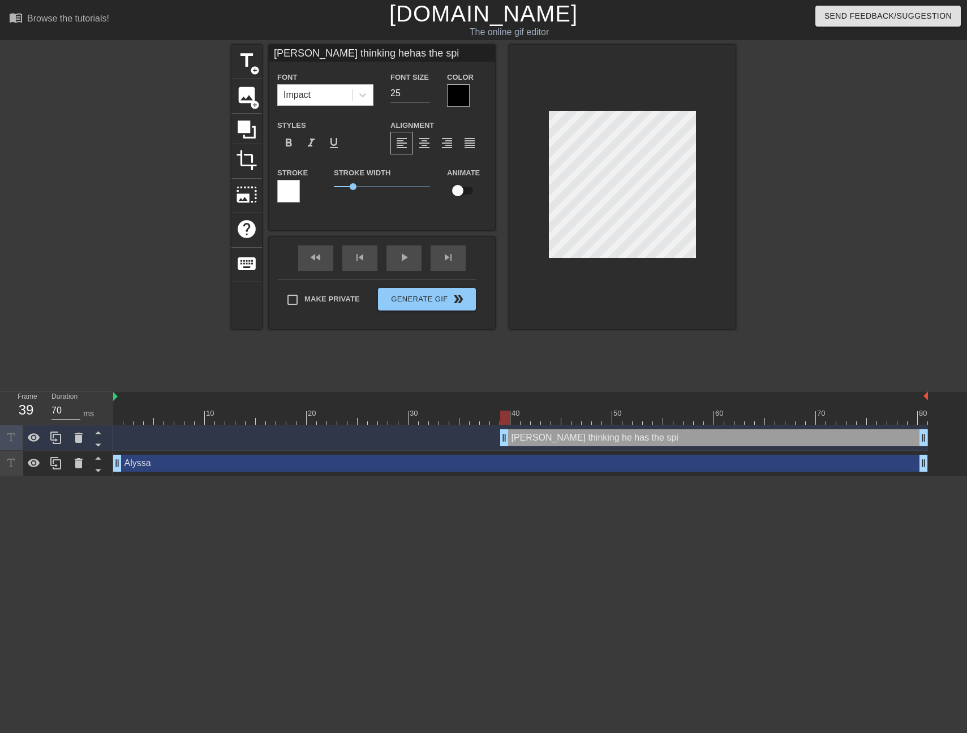
type textarea "[PERSON_NAME] thinking he has the spif"
type input "[PERSON_NAME] thinking hehas the spiff"
type textarea "[PERSON_NAME] thinking he has the spiff"
type input "[PERSON_NAME] thinking hehas the spiff"
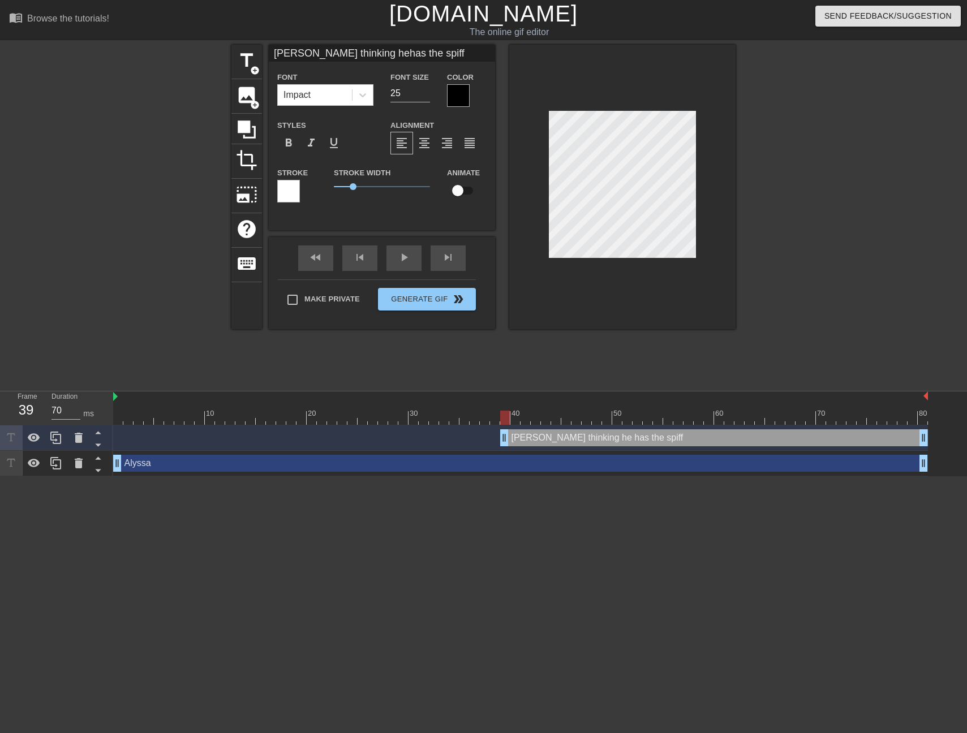
type textarea "[PERSON_NAME] thinking he has the spiff"
type input "[PERSON_NAME] thinking hehas the spiff f"
type textarea "[PERSON_NAME] thinking he has the spiff f"
type input "[PERSON_NAME] thinking hehas the spiff"
type textarea "[PERSON_NAME] thinking he has the spiff"
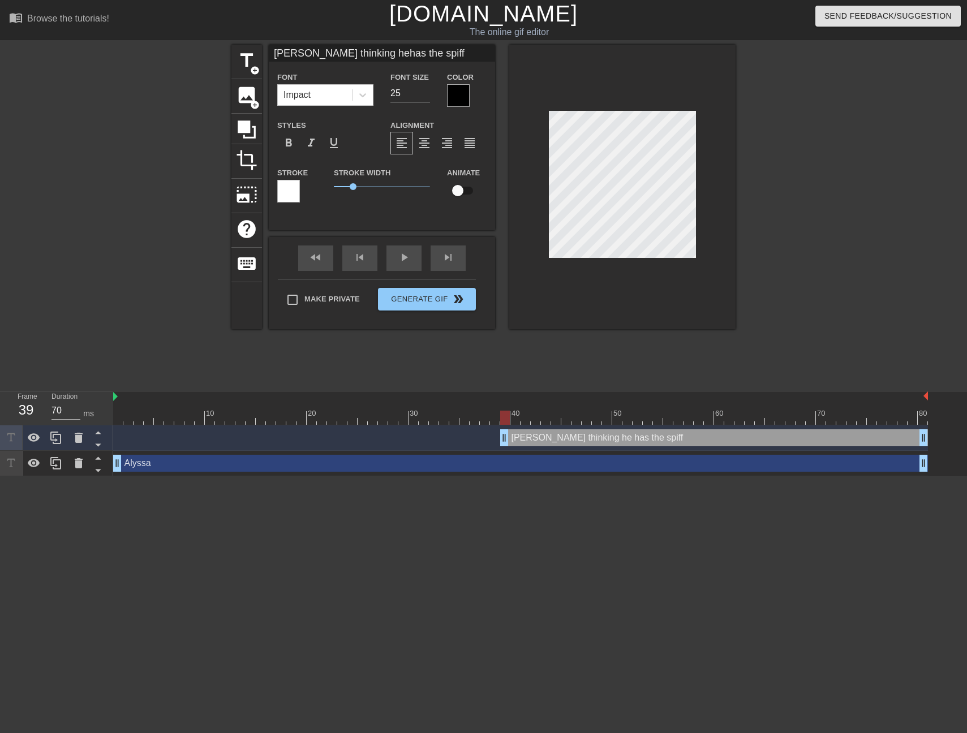
type input "[PERSON_NAME] thinking hehas the Rspiff"
type textarea "[PERSON_NAME] thinking he has the Rspiff"
type input "[PERSON_NAME] thinking hehas the R2spiff"
type textarea "[PERSON_NAME] thinking he has the R2spiff"
type input "[PERSON_NAME] thinking hehas the R2 spiff"
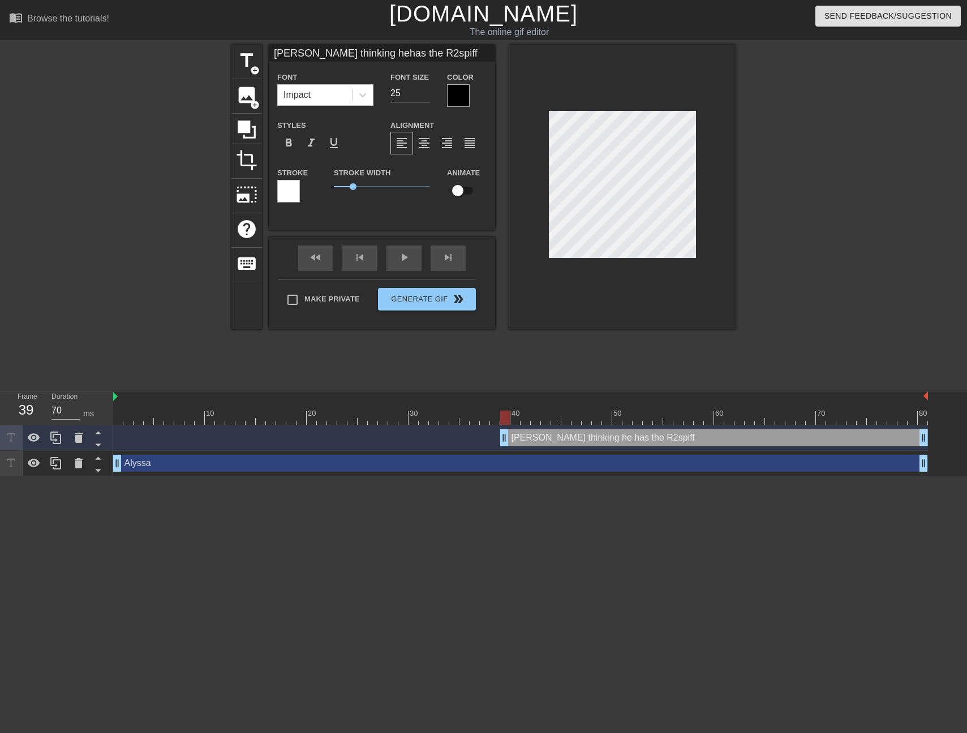
type textarea "[PERSON_NAME] thinking he has the R2 spiff"
click at [847, 220] on div at bounding box center [834, 215] width 170 height 340
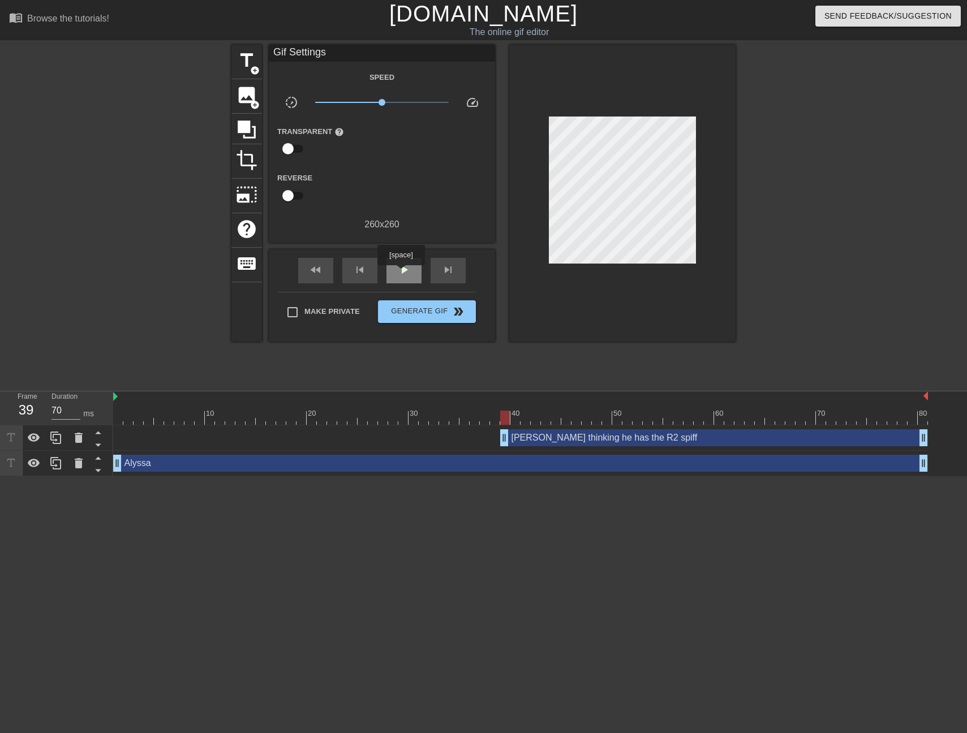
click at [402, 273] on span "play_arrow" at bounding box center [404, 270] width 14 height 14
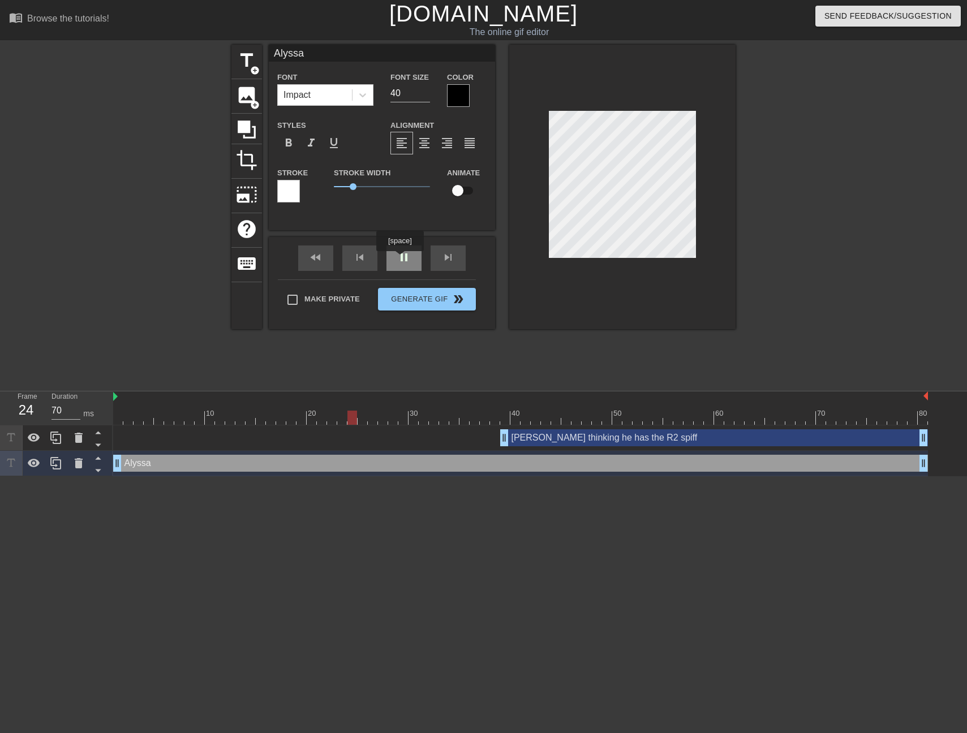
click at [401, 259] on div "pause" at bounding box center [403, 258] width 35 height 25
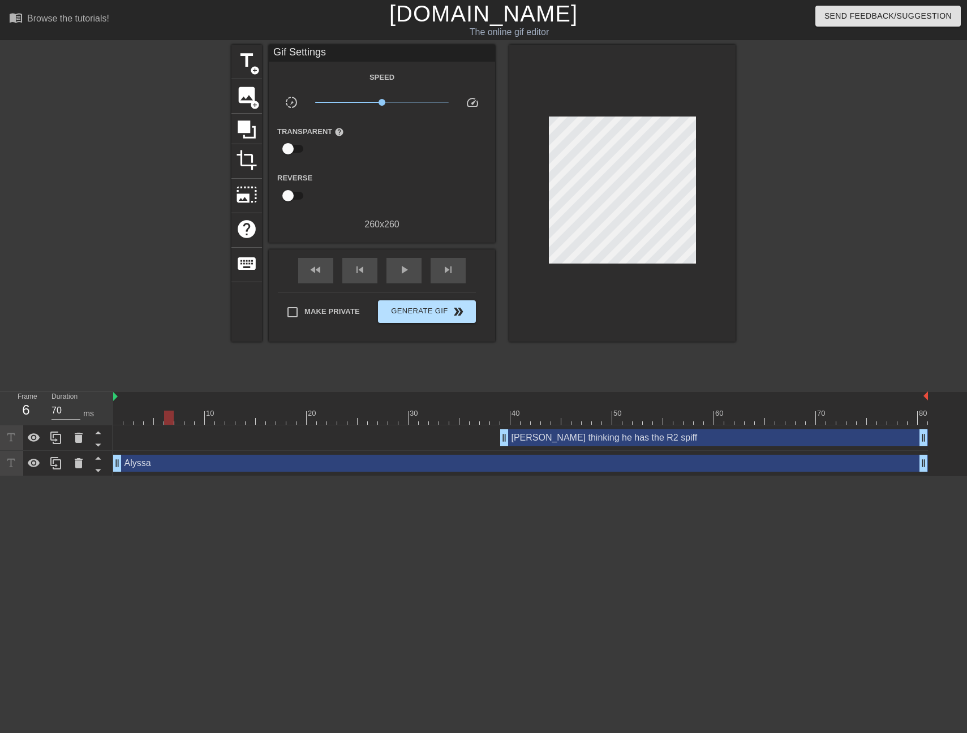
drag, startPoint x: 376, startPoint y: 418, endPoint x: 410, endPoint y: 302, distance: 120.3
click at [164, 423] on div at bounding box center [169, 418] width 10 height 14
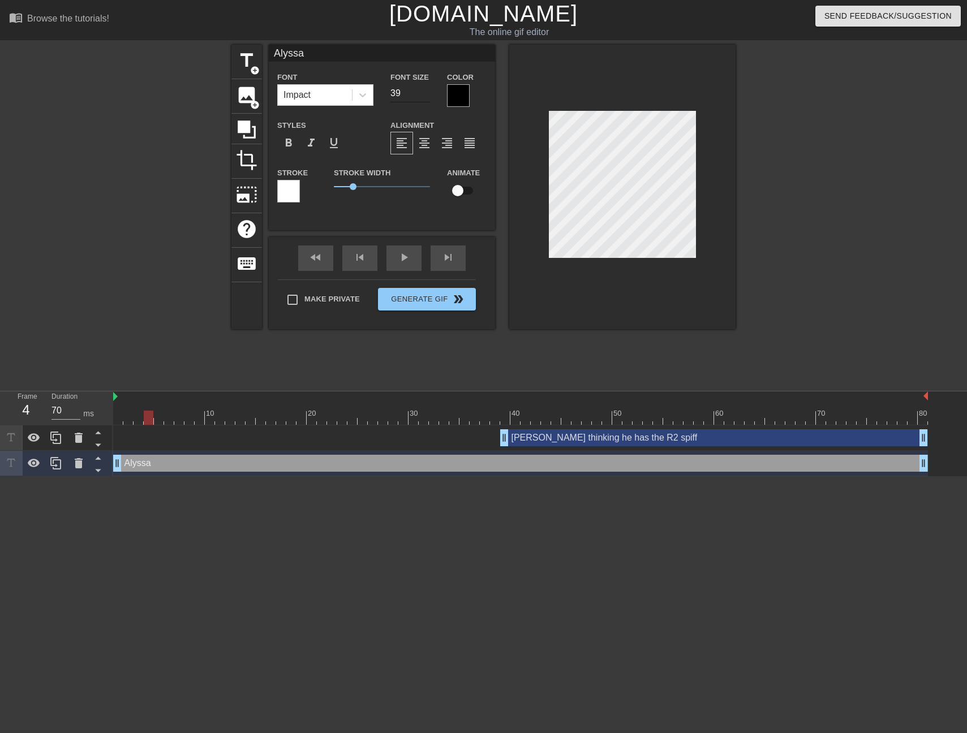
click at [427, 96] on input "39" at bounding box center [410, 93] width 40 height 18
click at [427, 96] on input "38" at bounding box center [410, 93] width 40 height 18
click at [427, 96] on input "37" at bounding box center [410, 93] width 40 height 18
click at [427, 96] on input "36" at bounding box center [410, 93] width 40 height 18
click at [427, 96] on input "35" at bounding box center [410, 93] width 40 height 18
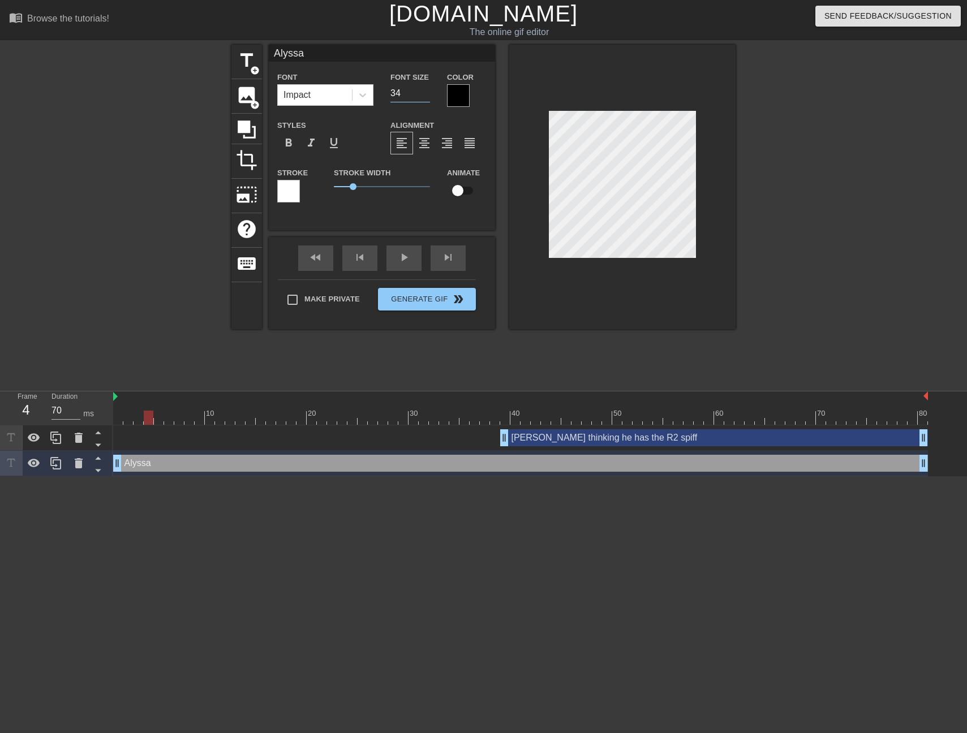
click at [427, 96] on input "34" at bounding box center [410, 93] width 40 height 18
click at [427, 96] on input "33" at bounding box center [410, 93] width 40 height 18
click at [427, 96] on input "32" at bounding box center [410, 93] width 40 height 18
click at [427, 96] on input "31" at bounding box center [410, 93] width 40 height 18
click at [427, 96] on input "30" at bounding box center [410, 93] width 40 height 18
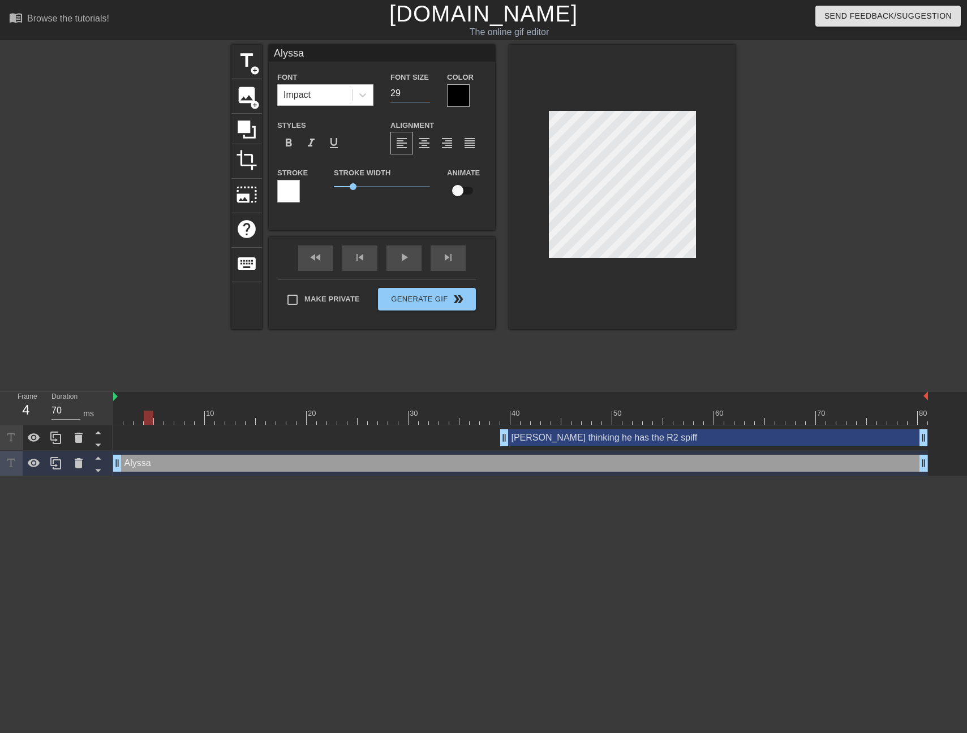
click at [427, 96] on input "29" at bounding box center [410, 93] width 40 height 18
click at [427, 96] on input "28" at bounding box center [410, 93] width 40 height 18
type input "27"
click at [427, 96] on input "27" at bounding box center [410, 93] width 40 height 18
click at [399, 263] on div "play_arrow" at bounding box center [403, 258] width 35 height 25
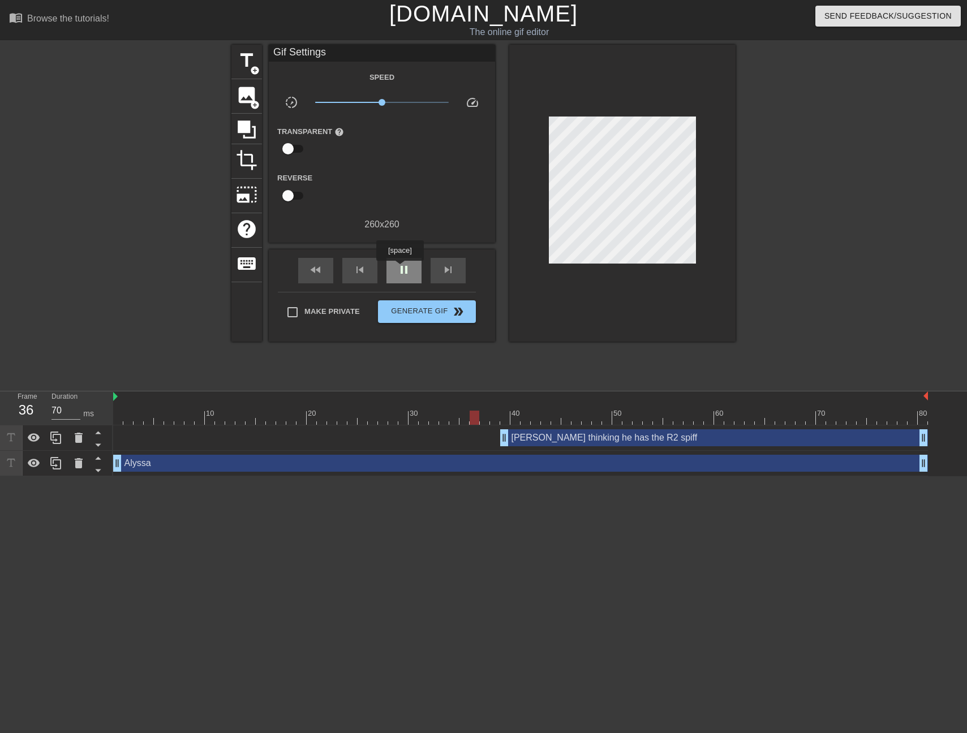
click at [401, 269] on span "pause" at bounding box center [404, 270] width 14 height 14
click at [444, 465] on div "Alyssa drag_handle drag_handle" at bounding box center [520, 463] width 815 height 17
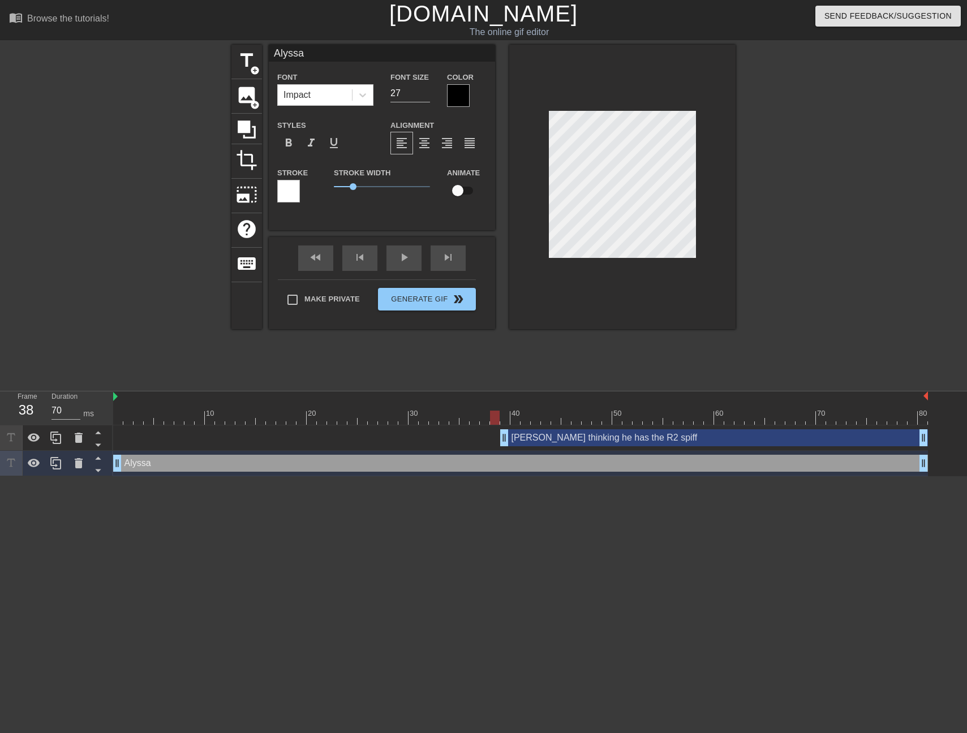
click at [403, 348] on div "title add_circle image add_circle crop photo_size_select_large help keyboard Al…" at bounding box center [483, 215] width 504 height 340
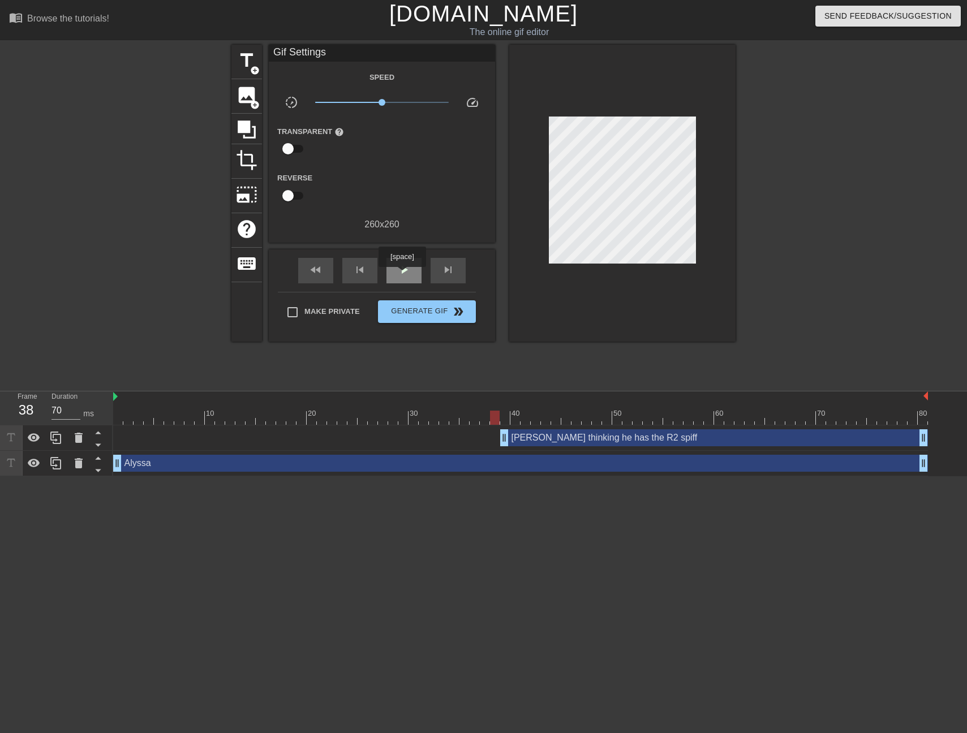
click at [403, 275] on span "play_arrow" at bounding box center [404, 270] width 14 height 14
click at [413, 319] on button "Generate Gif double_arrow" at bounding box center [427, 311] width 98 height 23
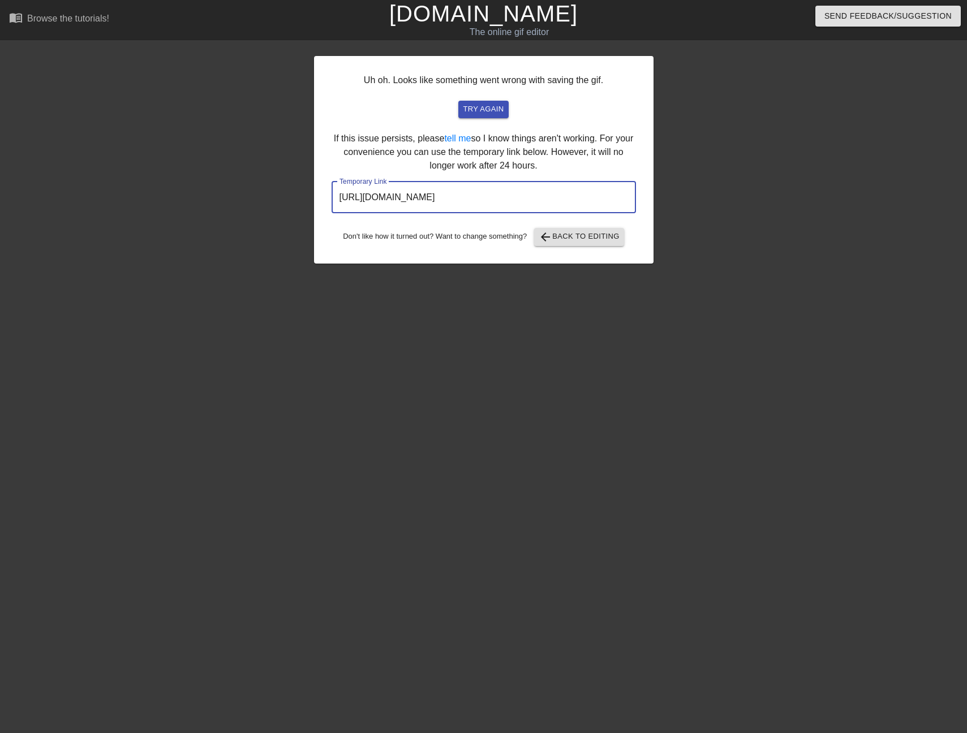
drag, startPoint x: 595, startPoint y: 197, endPoint x: 334, endPoint y: 196, distance: 260.9
click at [334, 196] on input "[URL][DOMAIN_NAME]" at bounding box center [484, 198] width 304 height 32
click at [813, 360] on div at bounding box center [752, 215] width 170 height 340
